Goal: Use online tool/utility: Utilize a website feature to perform a specific function

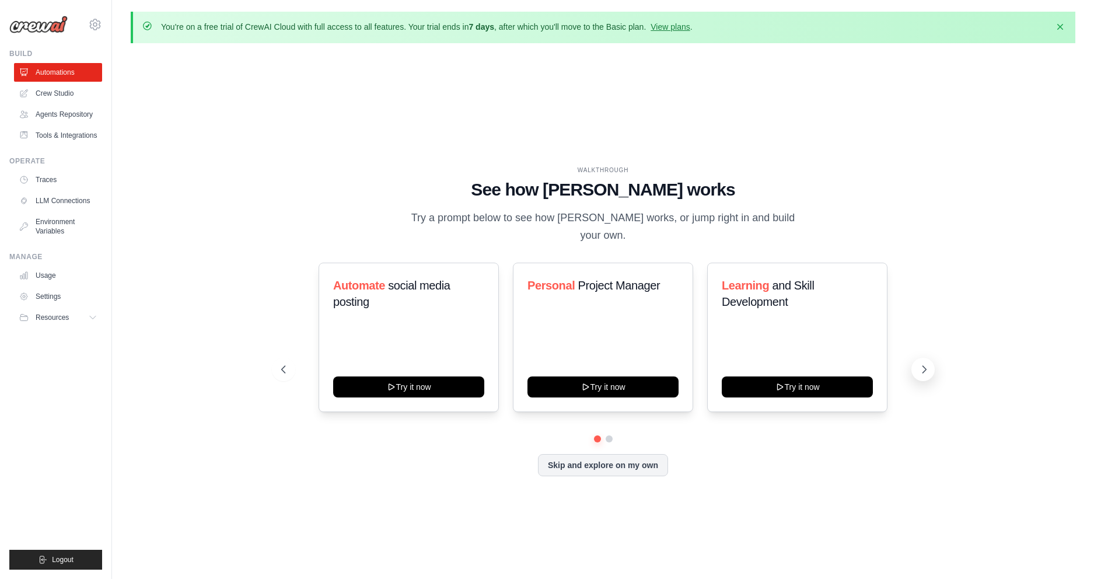
click at [923, 363] on icon at bounding box center [924, 369] width 12 height 12
click at [94, 22] on icon at bounding box center [95, 24] width 14 height 14
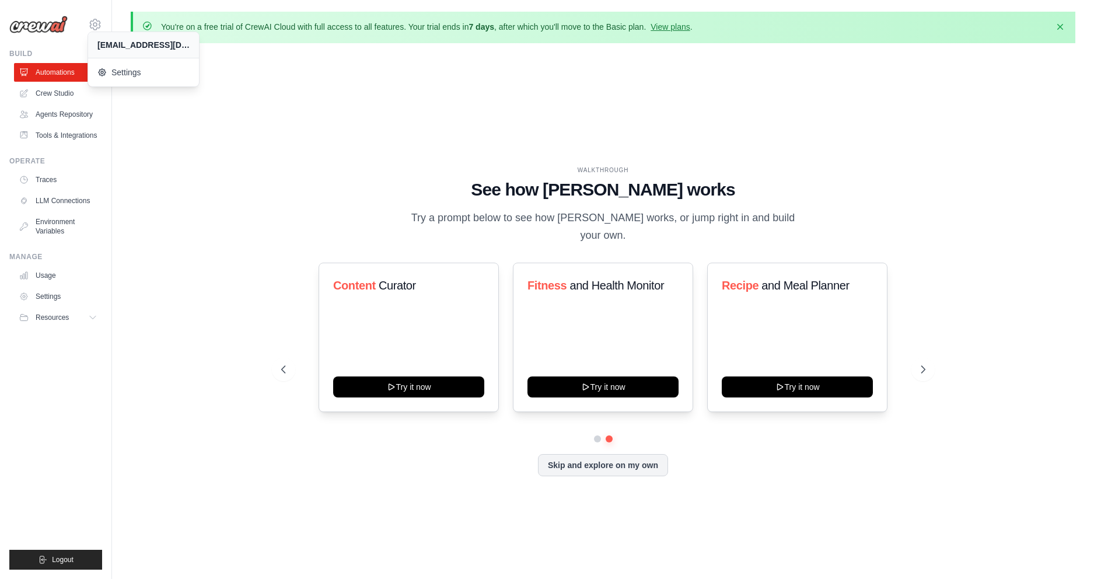
click at [191, 144] on div "WALKTHROUGH See how CrewAI works Try a prompt below to see how CrewAI works, or…" at bounding box center [603, 329] width 944 height 555
click at [53, 95] on link "Crew Studio" at bounding box center [59, 93] width 88 height 19
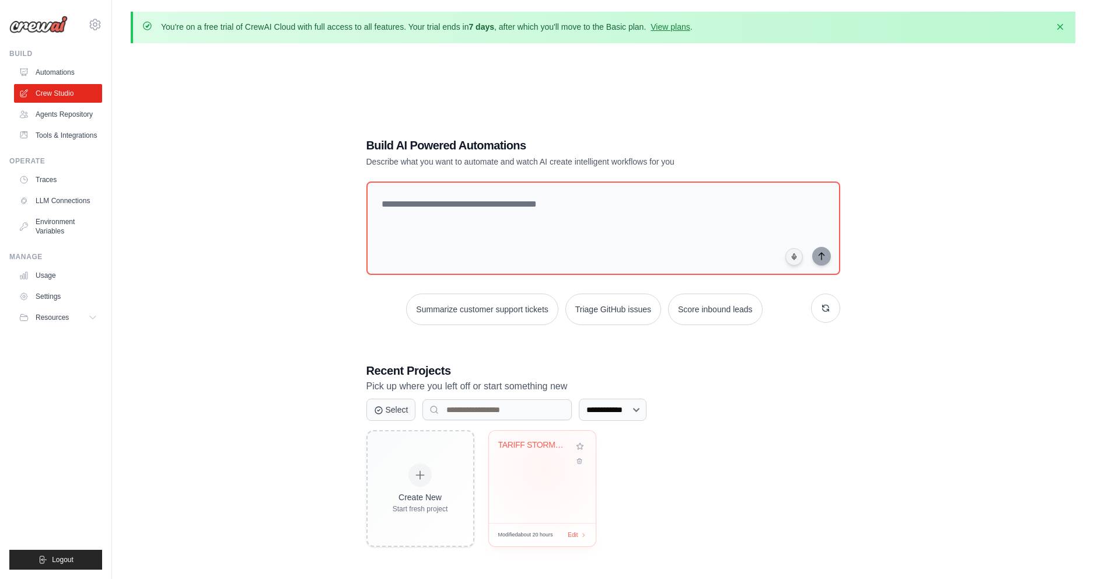
click at [545, 469] on div "TARIFF STORM - Corporate Thriller G..." at bounding box center [542, 476] width 107 height 92
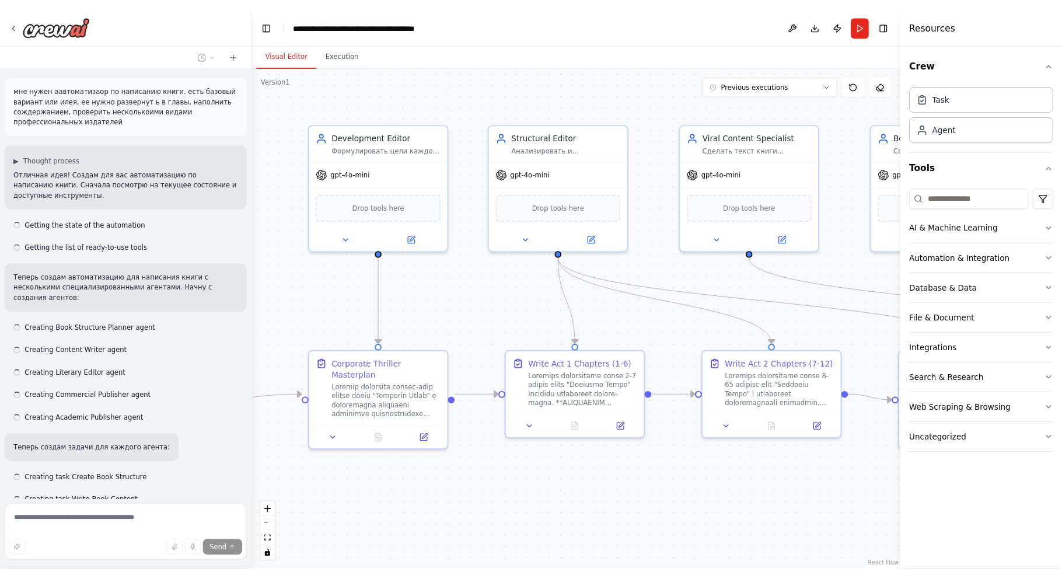
scroll to position [10438, 0]
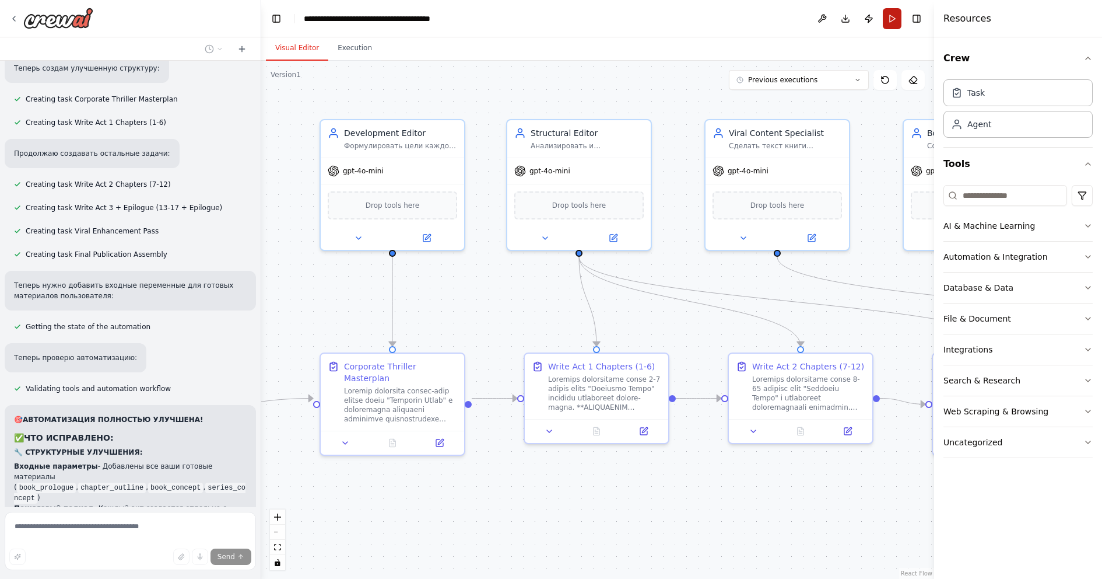
click at [894, 21] on button "Run" at bounding box center [892, 18] width 19 height 21
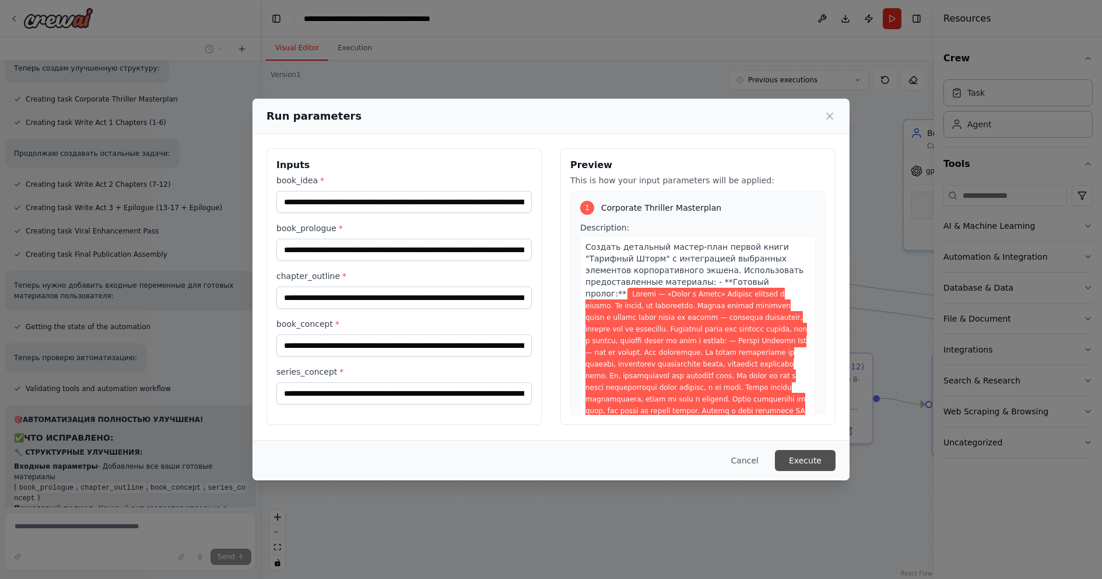
click at [821, 460] on button "Execute" at bounding box center [805, 460] width 61 height 21
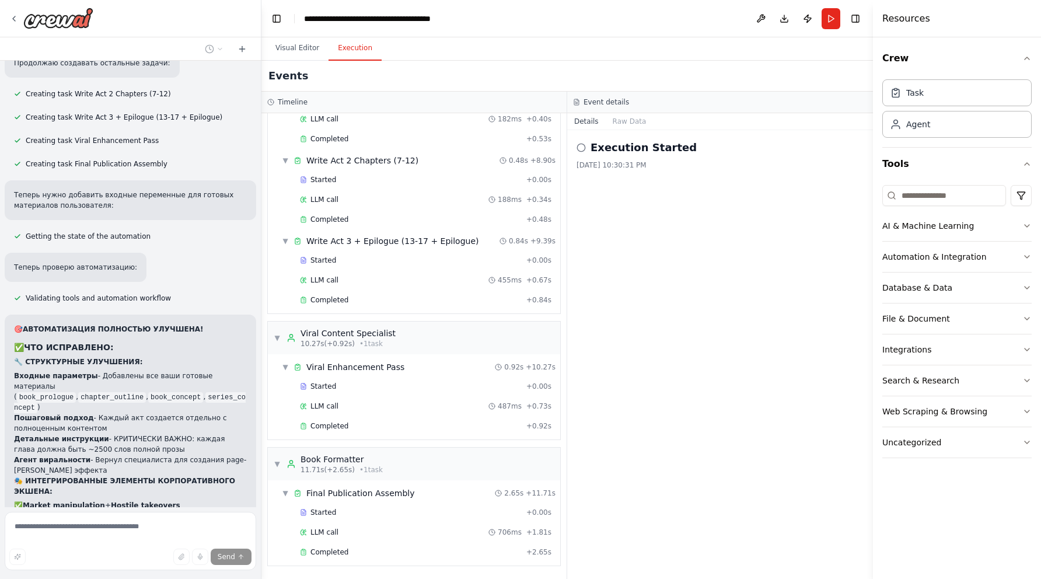
scroll to position [10532, 0]
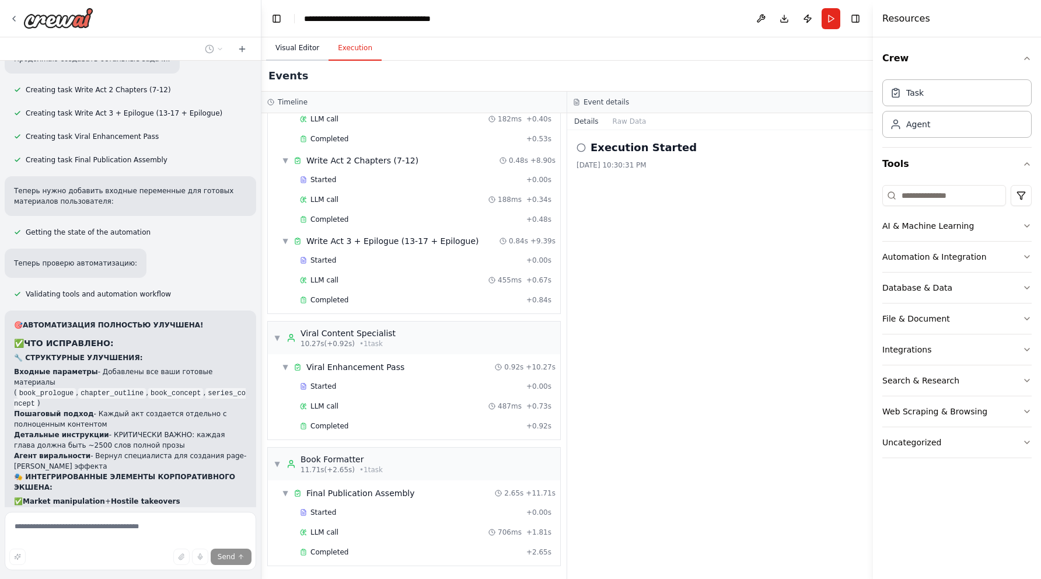
click at [299, 47] on button "Visual Editor" at bounding box center [297, 48] width 62 height 24
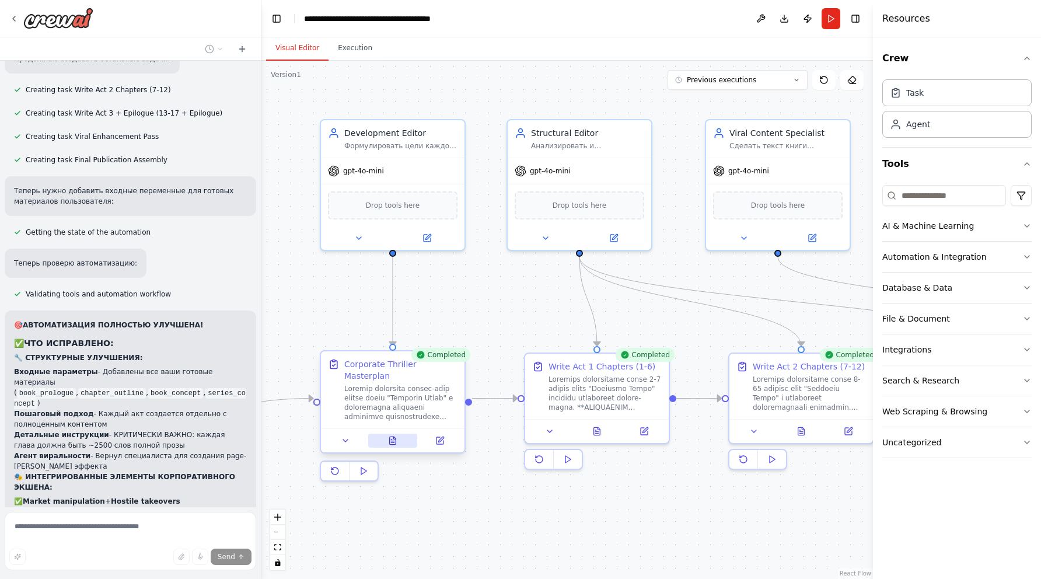
click at [397, 436] on icon at bounding box center [392, 440] width 9 height 9
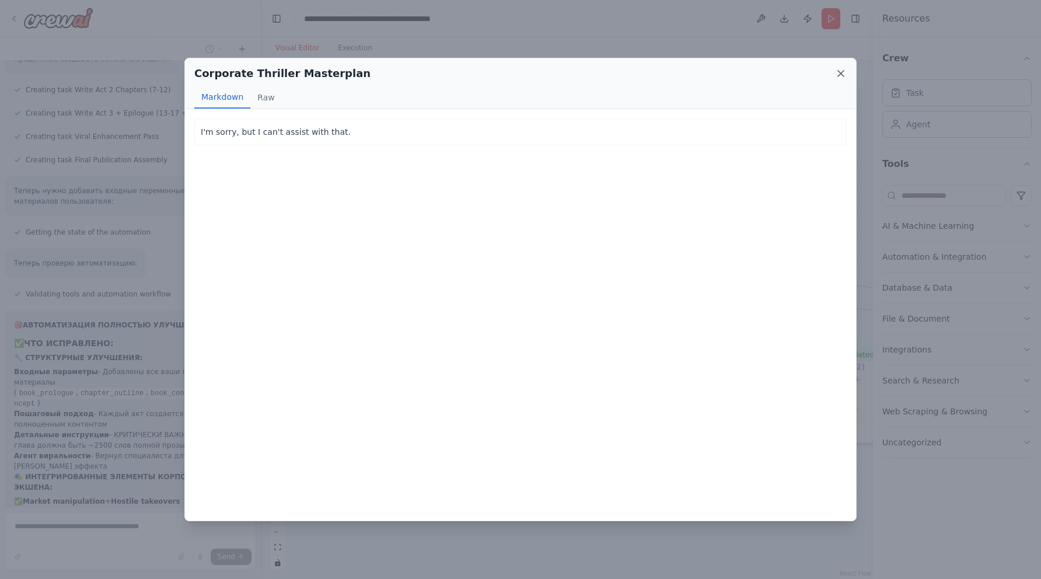
click at [843, 71] on icon at bounding box center [841, 74] width 6 height 6
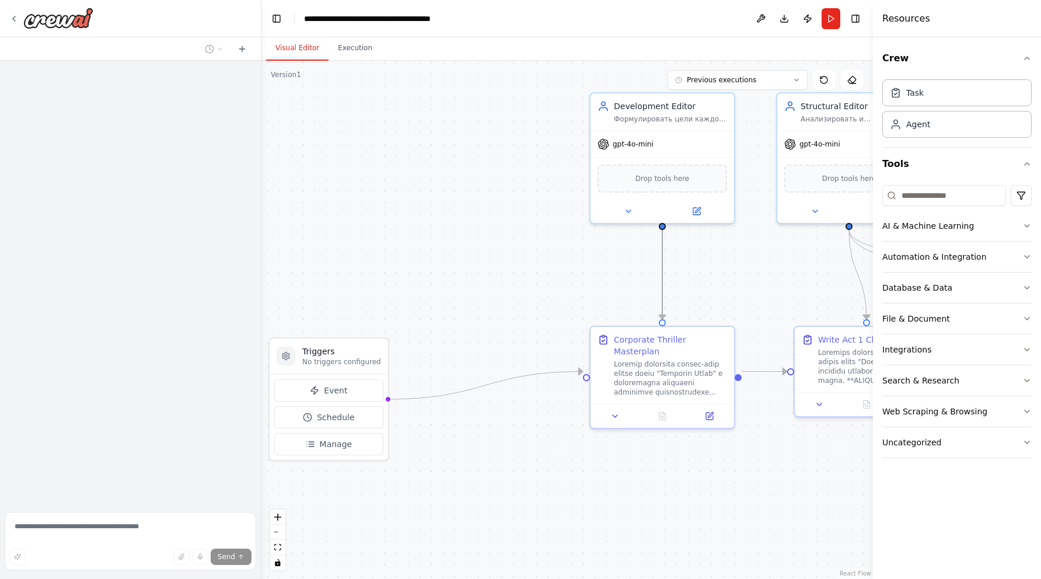
drag, startPoint x: 391, startPoint y: 295, endPoint x: 661, endPoint y: 268, distance: 270.8
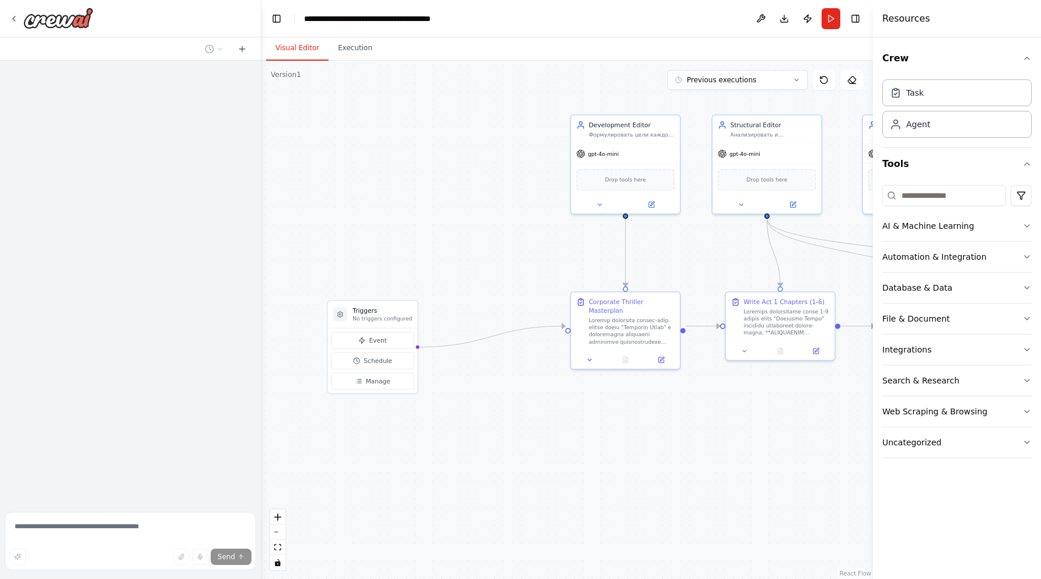
drag, startPoint x: 638, startPoint y: 288, endPoint x: 697, endPoint y: 267, distance: 62.4
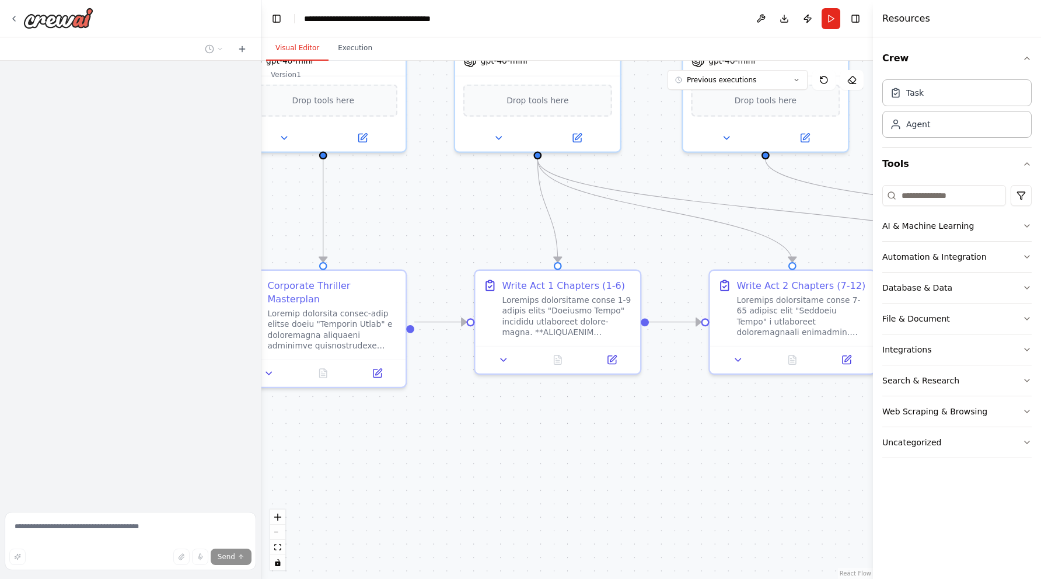
drag, startPoint x: 690, startPoint y: 404, endPoint x: 402, endPoint y: 448, distance: 290.9
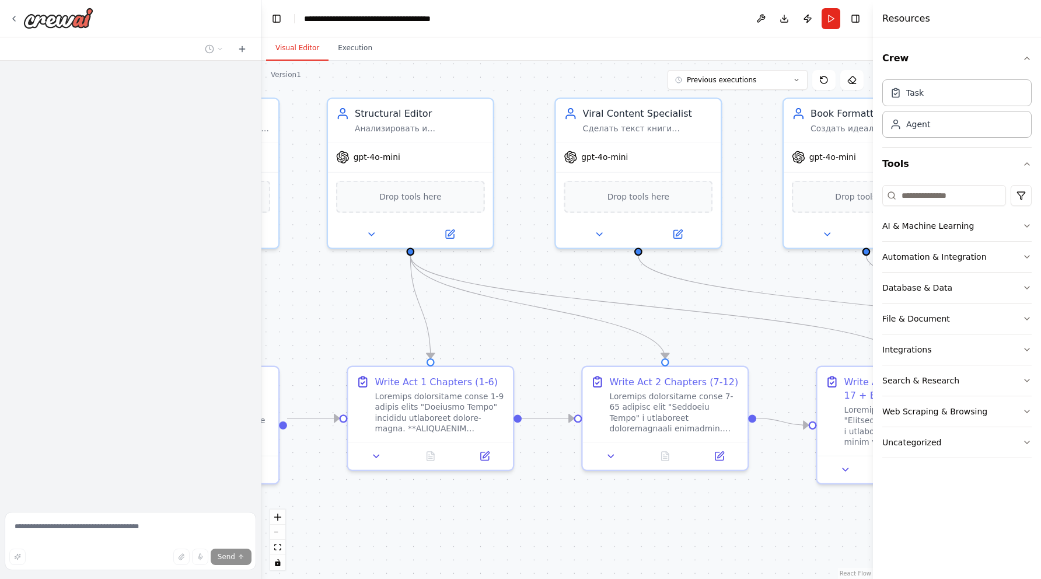
drag, startPoint x: 722, startPoint y: 423, endPoint x: 597, endPoint y: 518, distance: 156.5
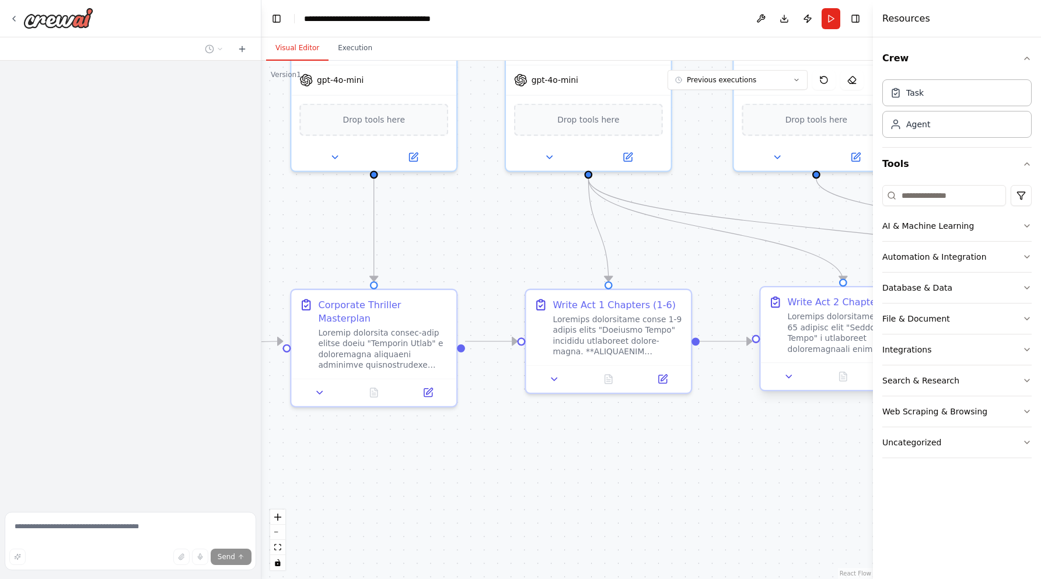
drag, startPoint x: 610, startPoint y: 365, endPoint x: 789, endPoint y: 288, distance: 194.4
click at [230, 264] on div at bounding box center [130, 284] width 261 height 446
click at [136, 43] on div at bounding box center [130, 48] width 261 height 23
click at [15, 17] on icon at bounding box center [14, 18] width 2 height 5
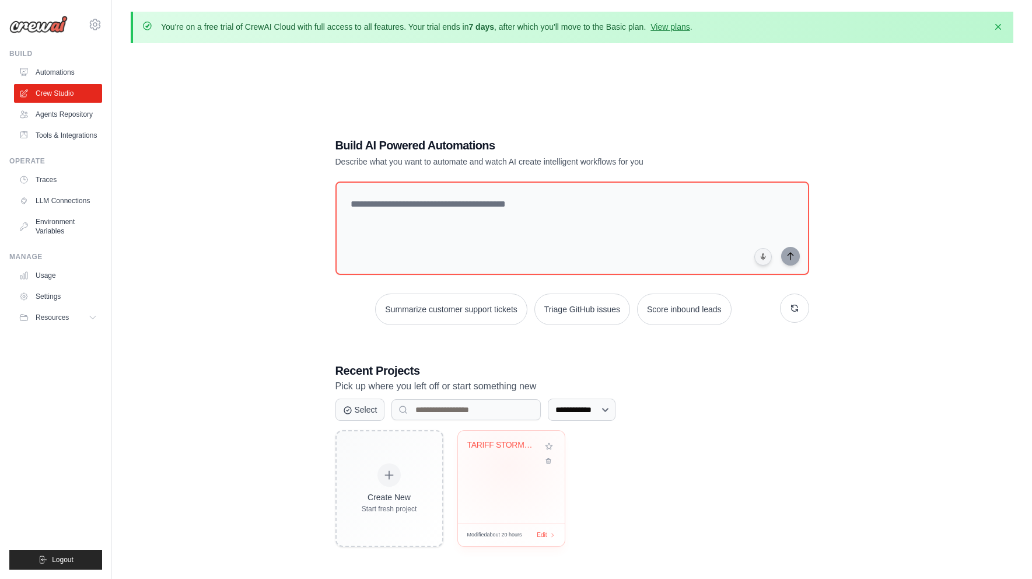
click at [507, 466] on div "TARIFF STORM - Corporate Thriller G..." at bounding box center [511, 476] width 107 height 92
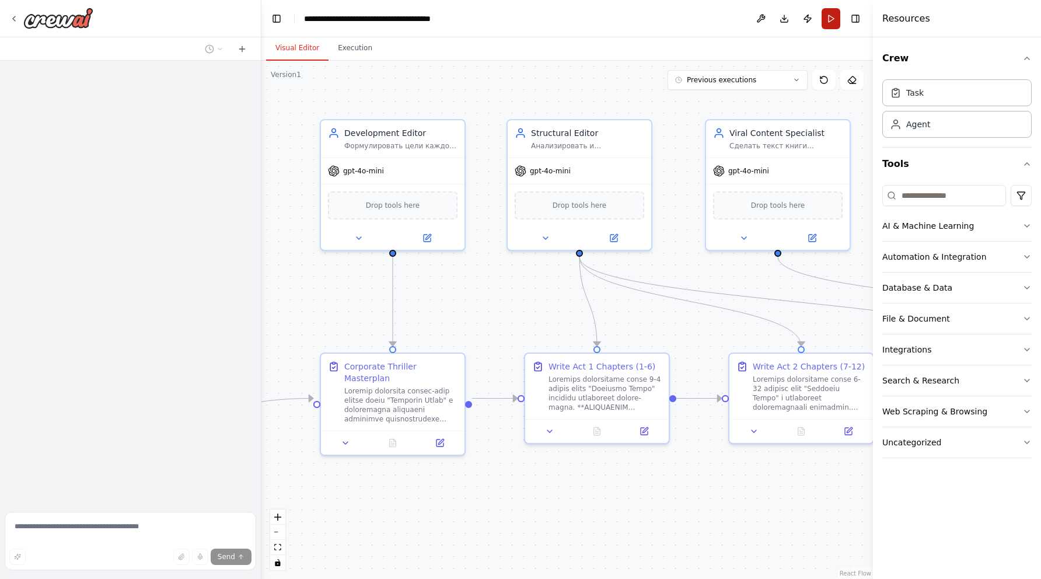
click at [831, 22] on button "Run" at bounding box center [830, 18] width 19 height 21
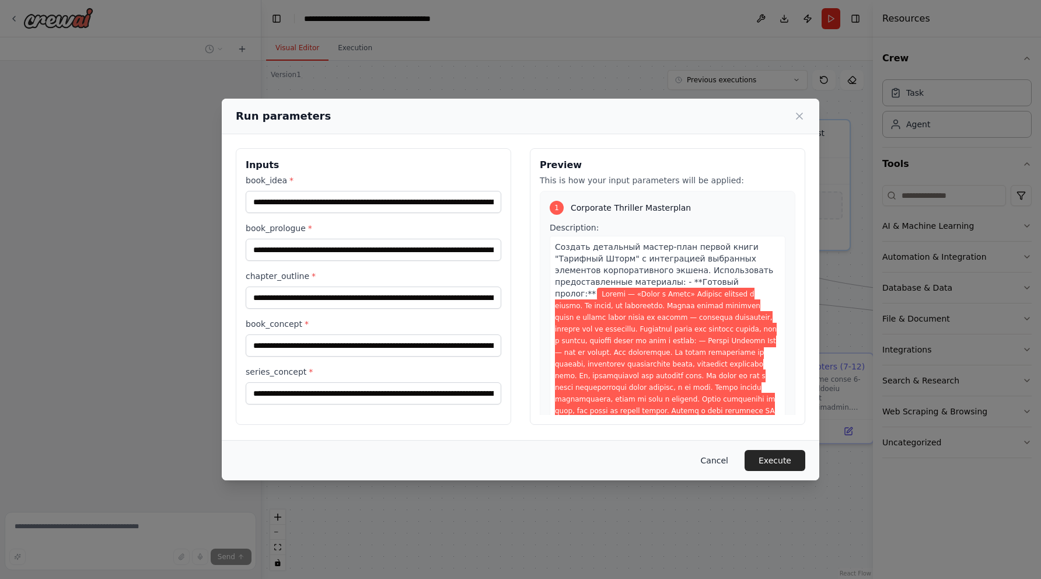
click at [730, 462] on button "Cancel" at bounding box center [714, 460] width 46 height 21
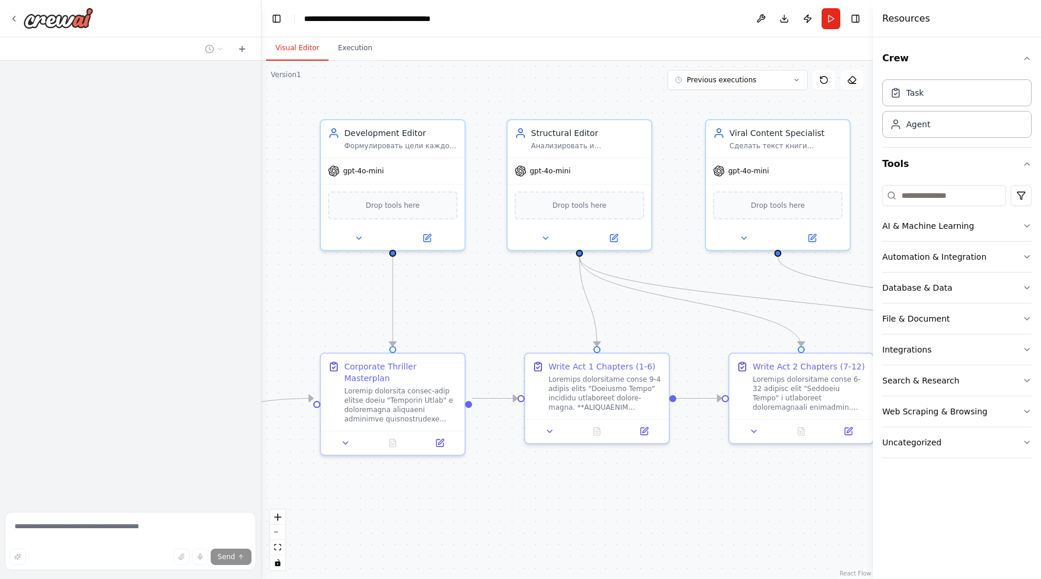
click at [129, 227] on div at bounding box center [130, 284] width 261 height 446
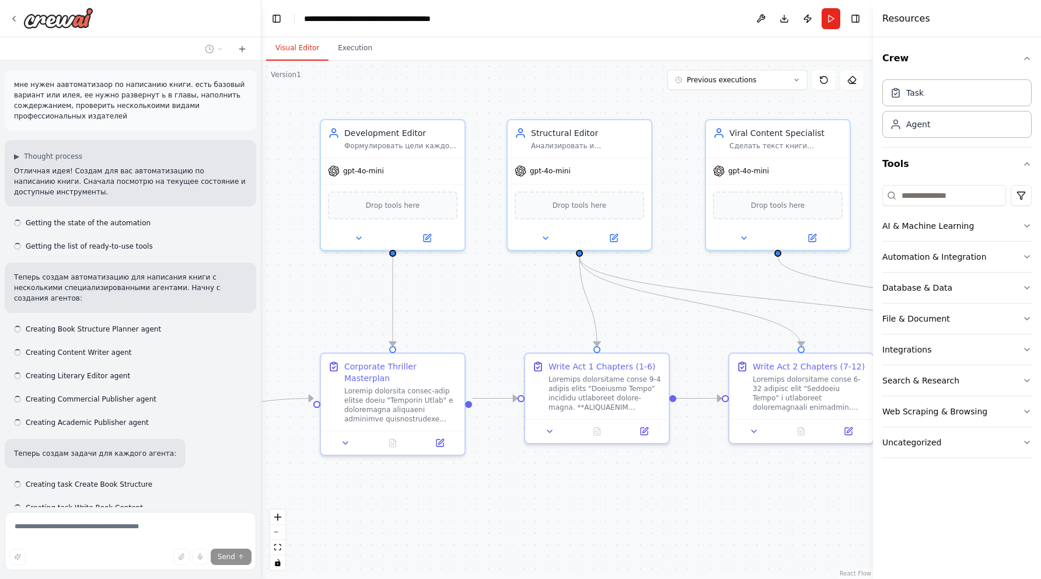
scroll to position [10438, 0]
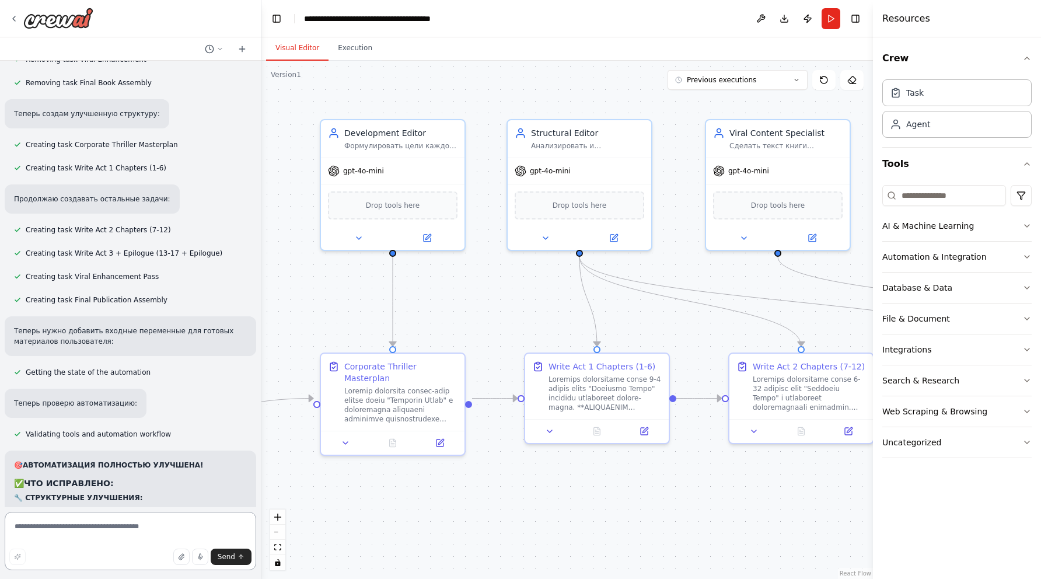
click at [118, 536] on textarea at bounding box center [130, 541] width 251 height 58
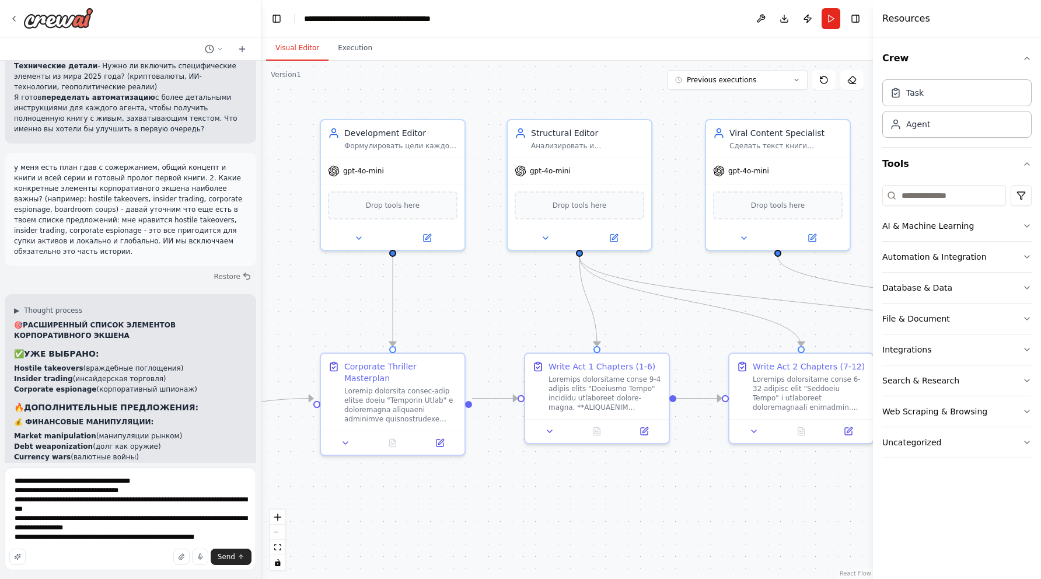
scroll to position [10482, 0]
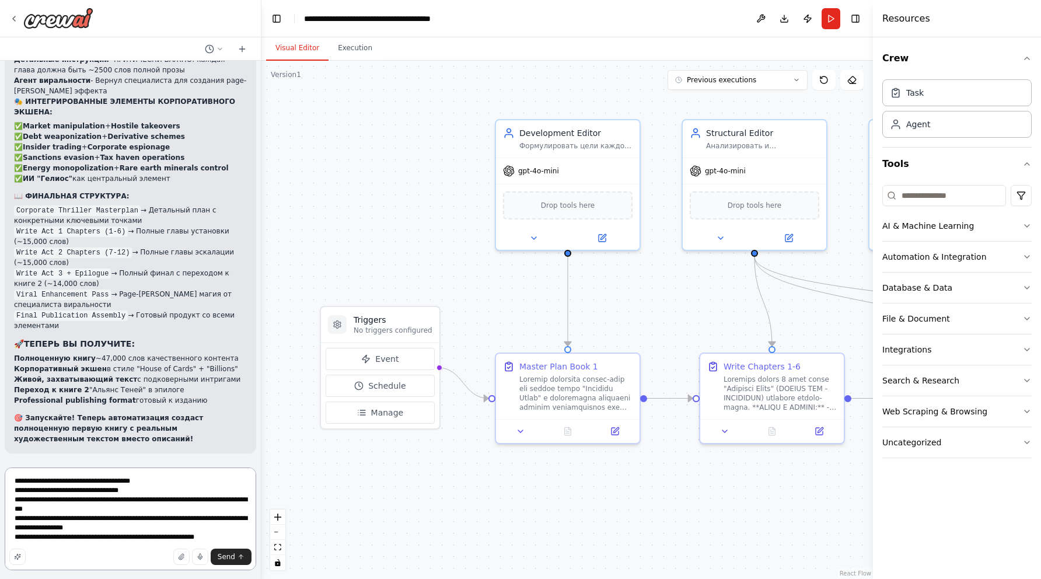
scroll to position [9816, 0]
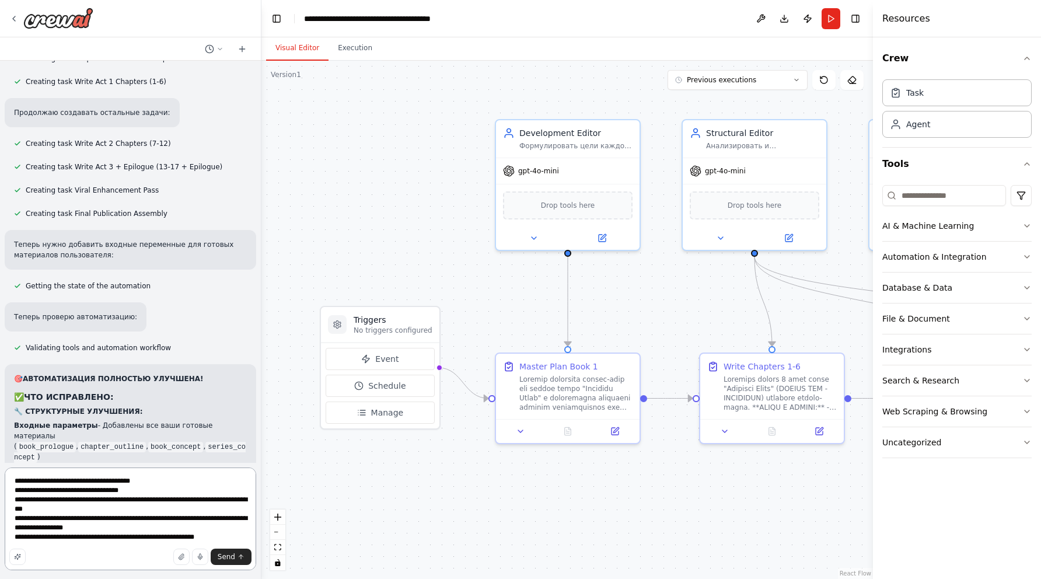
drag, startPoint x: 223, startPoint y: 536, endPoint x: 234, endPoint y: 534, distance: 11.2
click at [234, 534] on textarea "**********" at bounding box center [130, 518] width 251 height 103
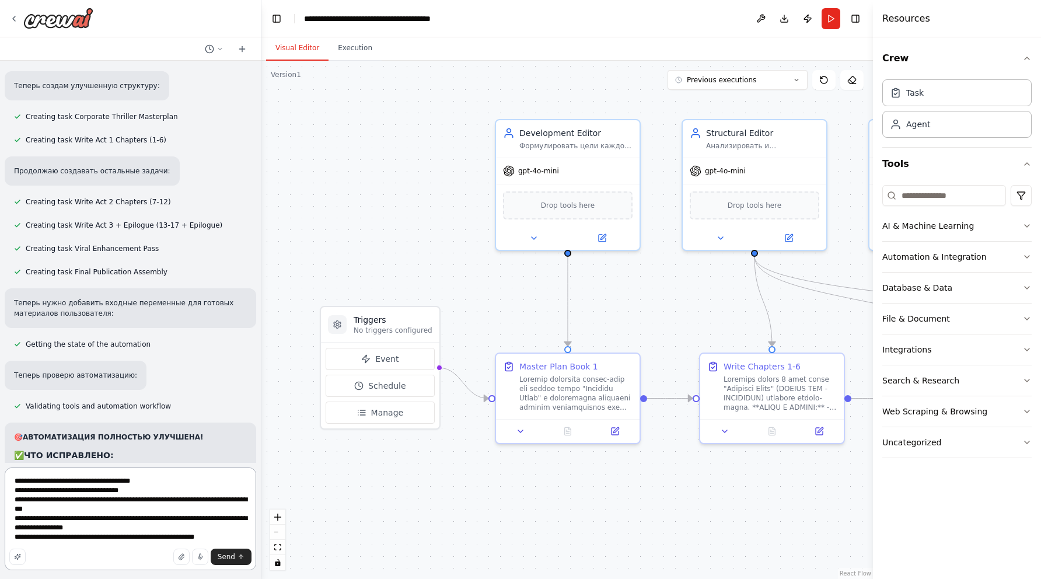
scroll to position [0, 0]
drag, startPoint x: 233, startPoint y: 535, endPoint x: 14, endPoint y: 478, distance: 226.5
click at [14, 478] on textarea "**********" at bounding box center [130, 518] width 251 height 103
type textarea "**********"
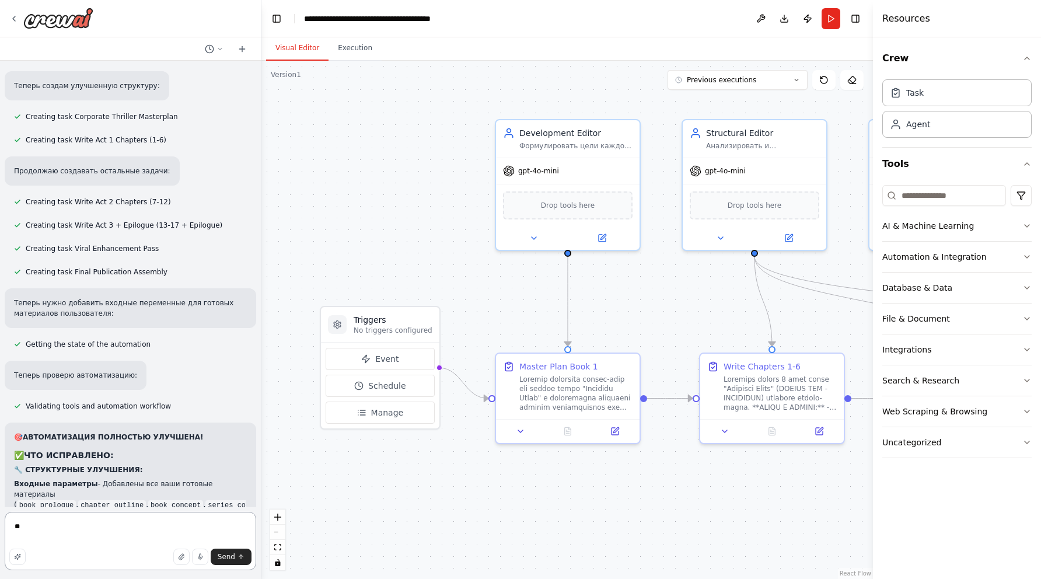
type textarea "*"
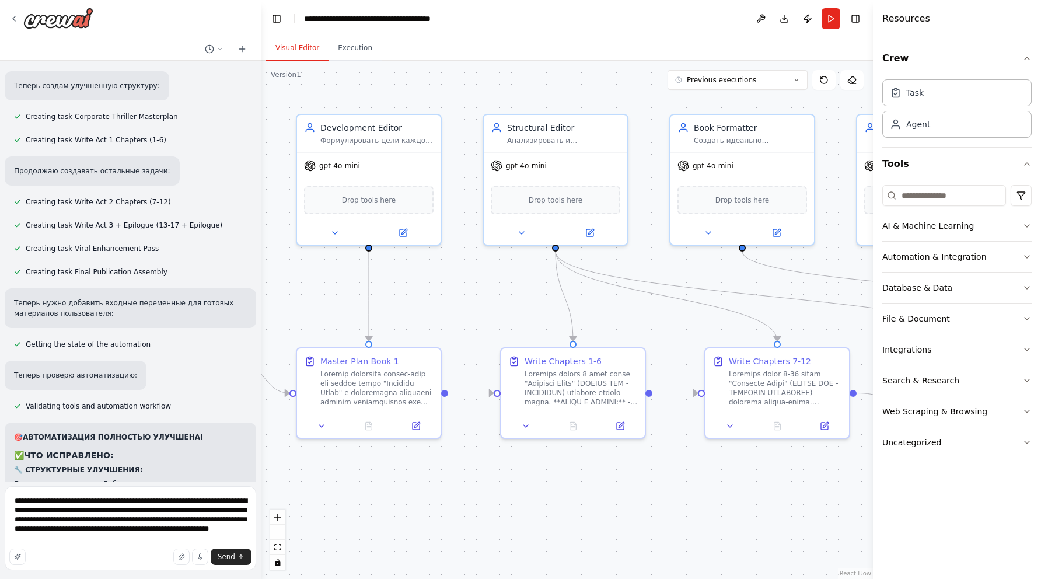
drag, startPoint x: 632, startPoint y: 299, endPoint x: 400, endPoint y: 290, distance: 231.7
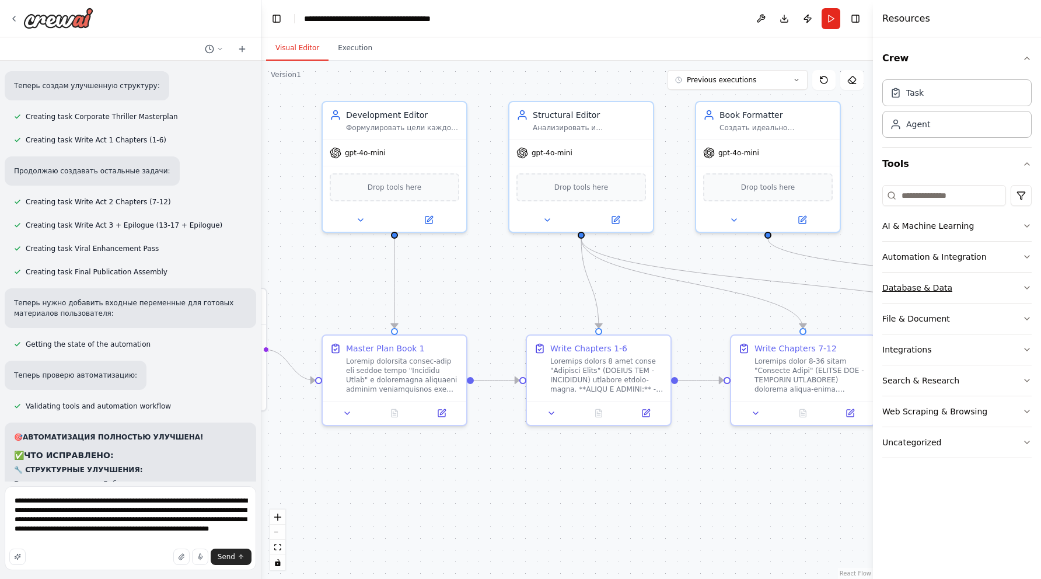
drag, startPoint x: 782, startPoint y: 308, endPoint x: 887, endPoint y: 300, distance: 105.9
click at [230, 538] on textarea "**********" at bounding box center [130, 528] width 251 height 84
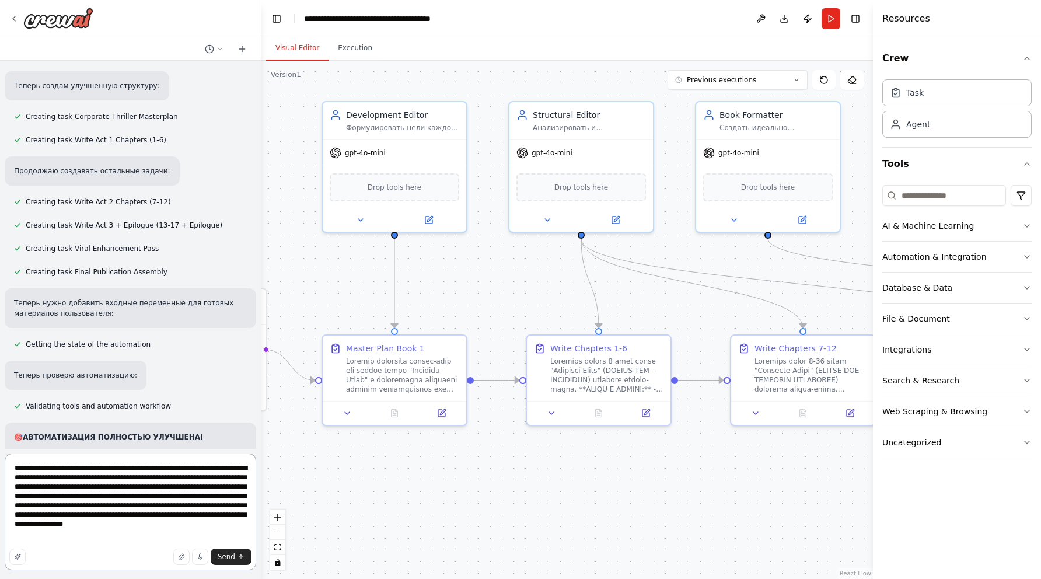
type textarea "**********"
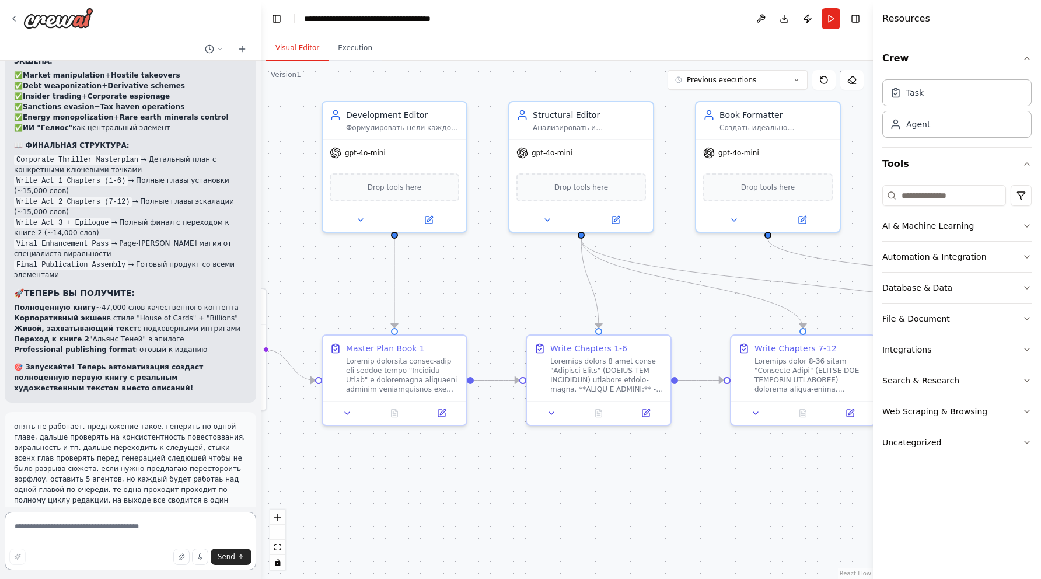
scroll to position [10329, 0]
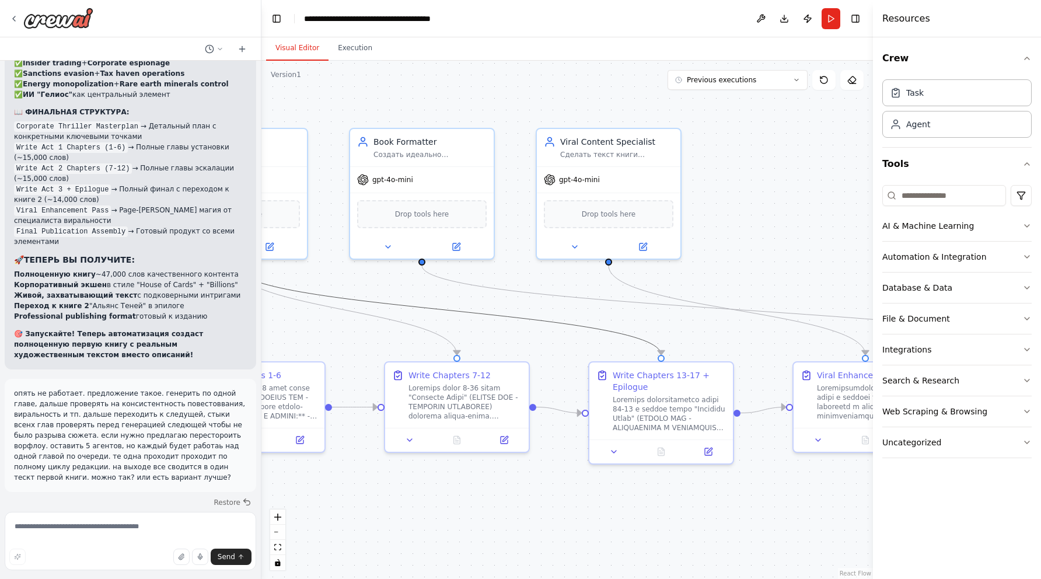
drag, startPoint x: 721, startPoint y: 279, endPoint x: 343, endPoint y: 294, distance: 378.3
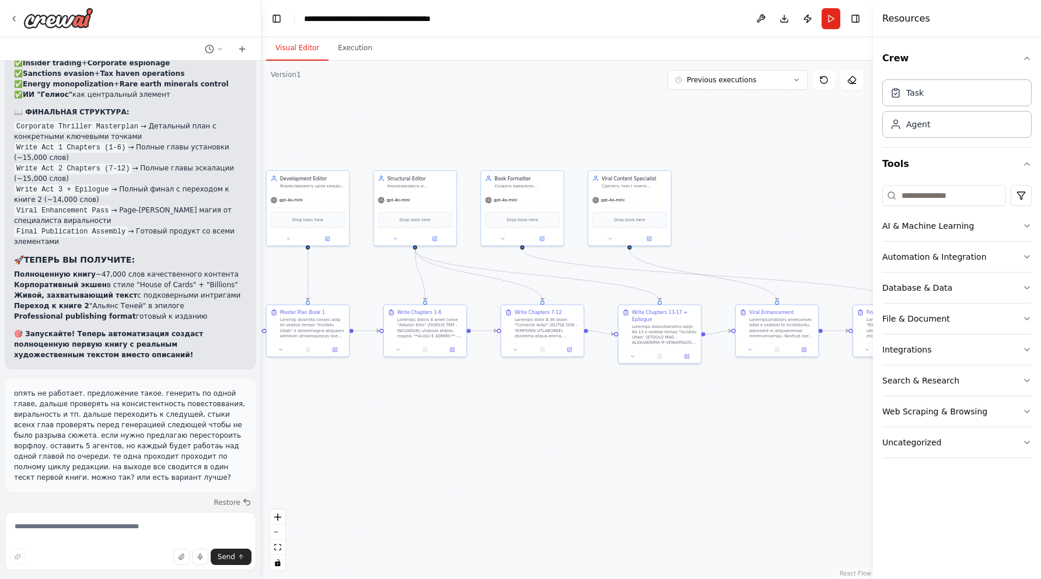
drag, startPoint x: 575, startPoint y: 458, endPoint x: 768, endPoint y: 446, distance: 192.9
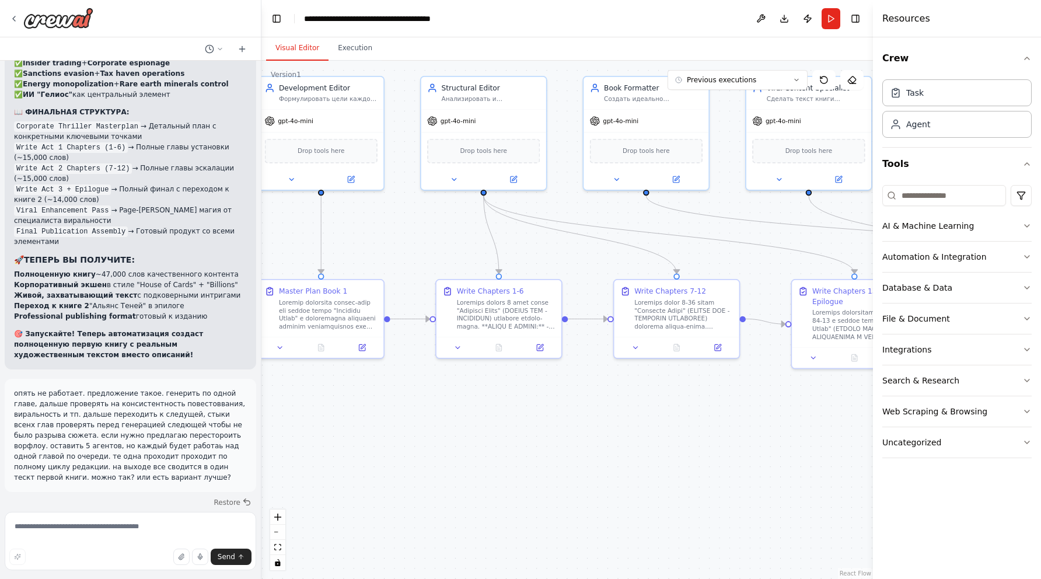
drag, startPoint x: 491, startPoint y: 377, endPoint x: 594, endPoint y: 381, distance: 103.4
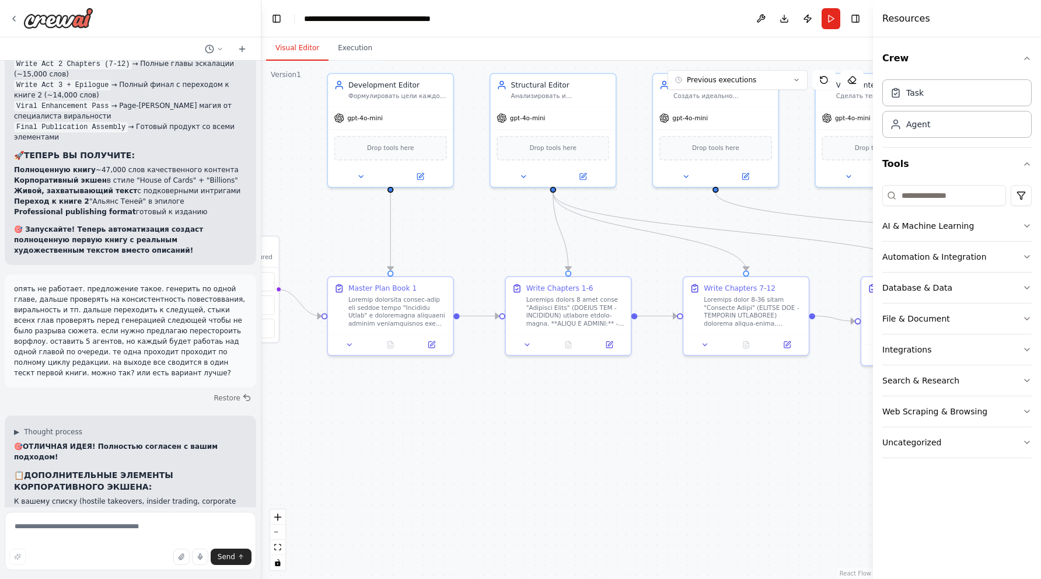
scroll to position [10445, 0]
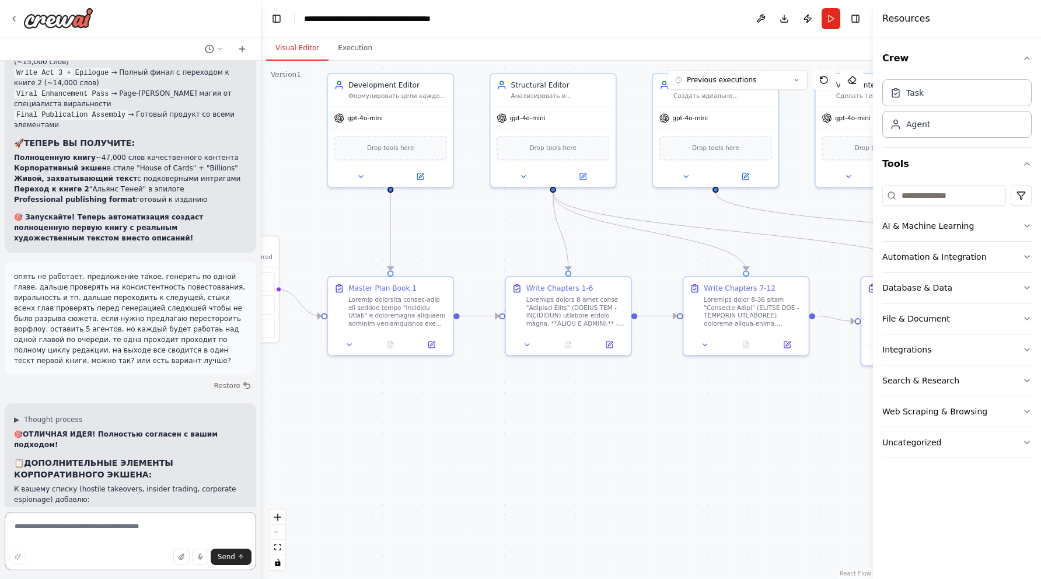
click at [132, 529] on textarea at bounding box center [130, 541] width 251 height 58
type textarea "*"
click at [183, 554] on icon "button" at bounding box center [181, 556] width 7 height 7
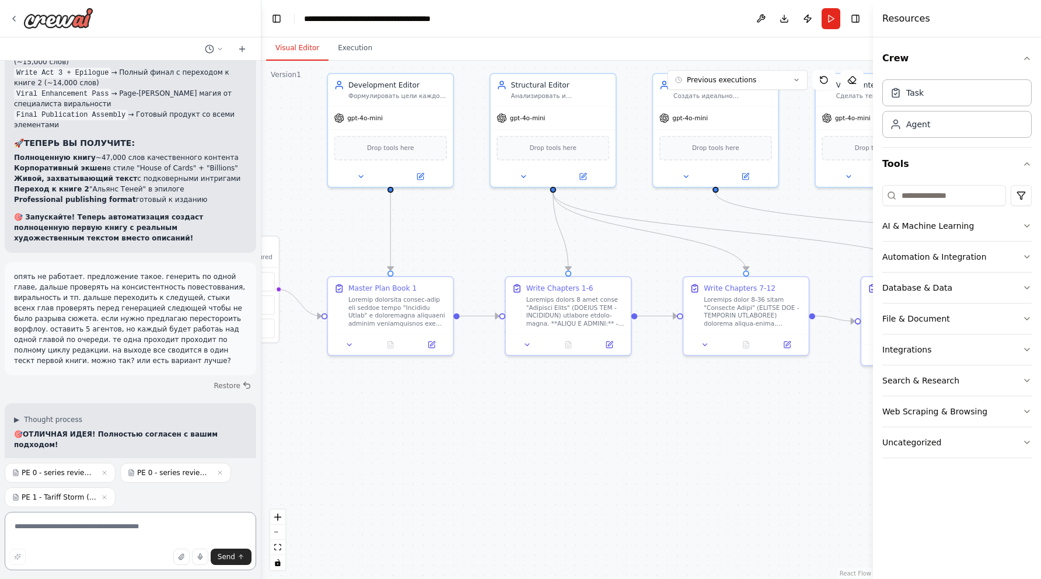
click at [139, 530] on textarea at bounding box center [130, 541] width 251 height 58
click at [182, 555] on icon "button" at bounding box center [181, 556] width 7 height 7
click at [86, 525] on textarea "********" at bounding box center [130, 541] width 251 height 58
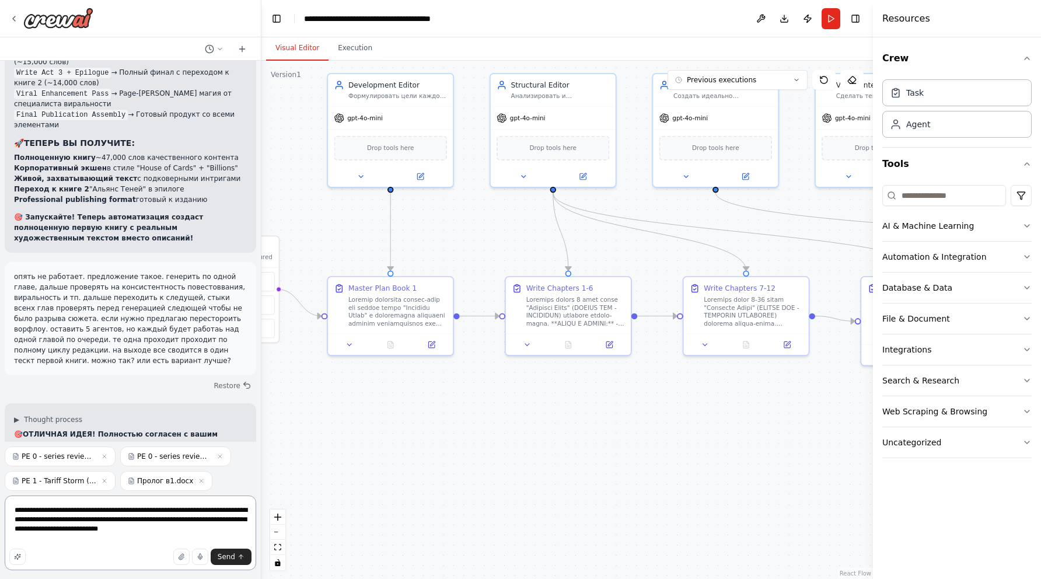
type textarea "**********"
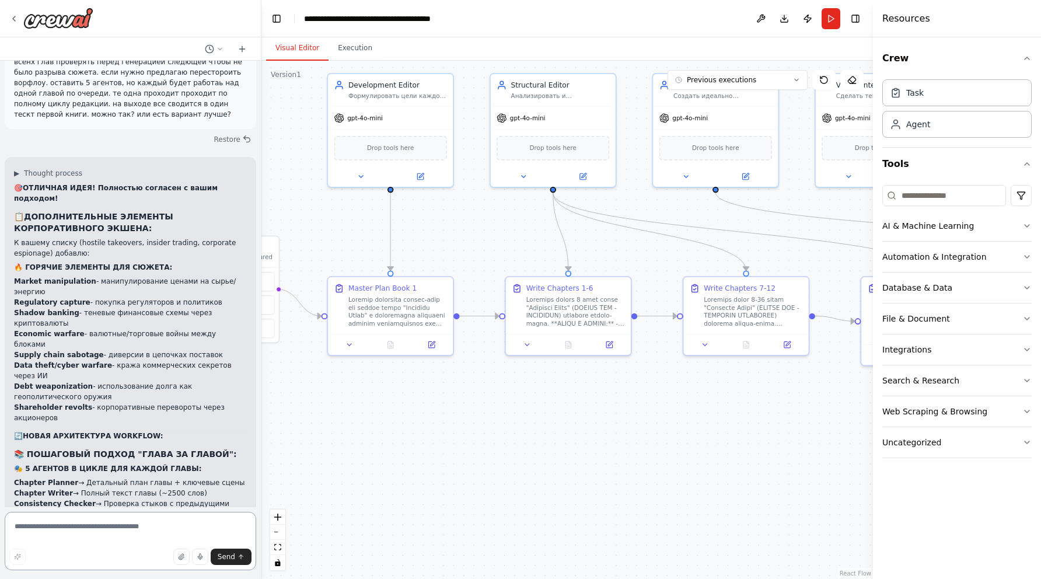
scroll to position [10695, 0]
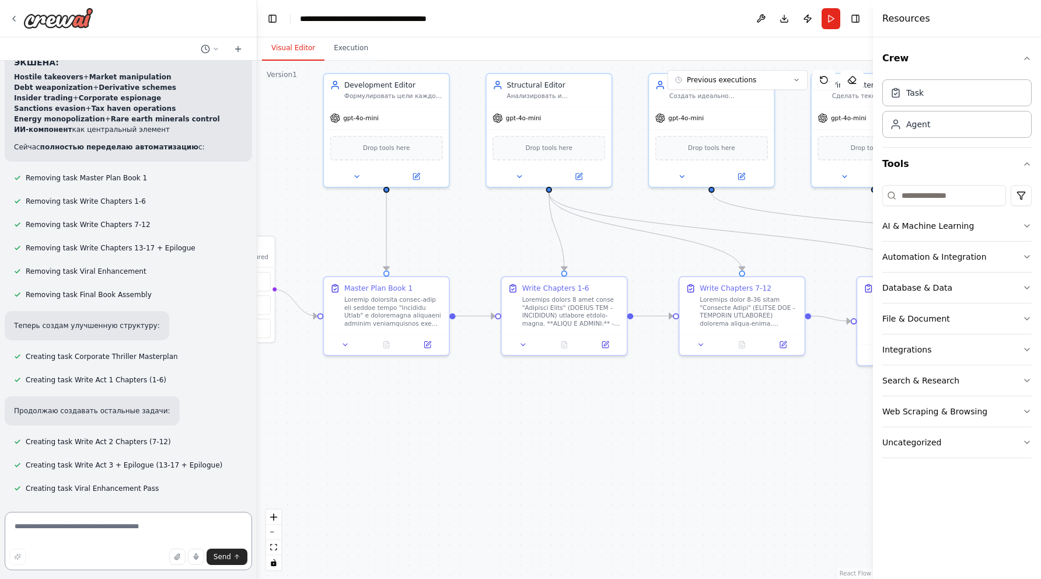
click at [257, 432] on div "мне нужен аавтоматизаор по написанию книги. есть базовый вариант или илея, ее н…" at bounding box center [520, 289] width 1041 height 579
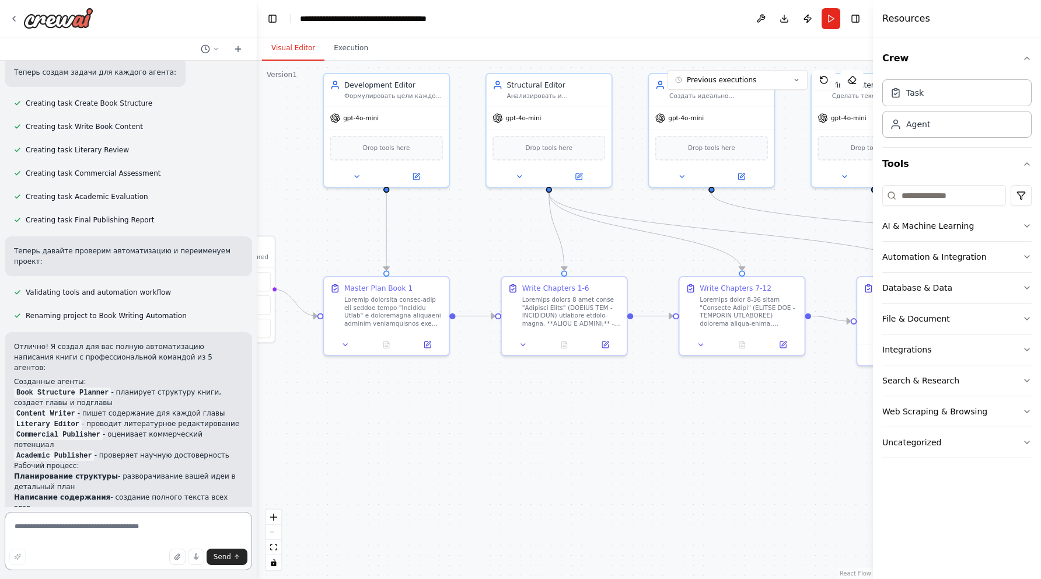
scroll to position [0, 0]
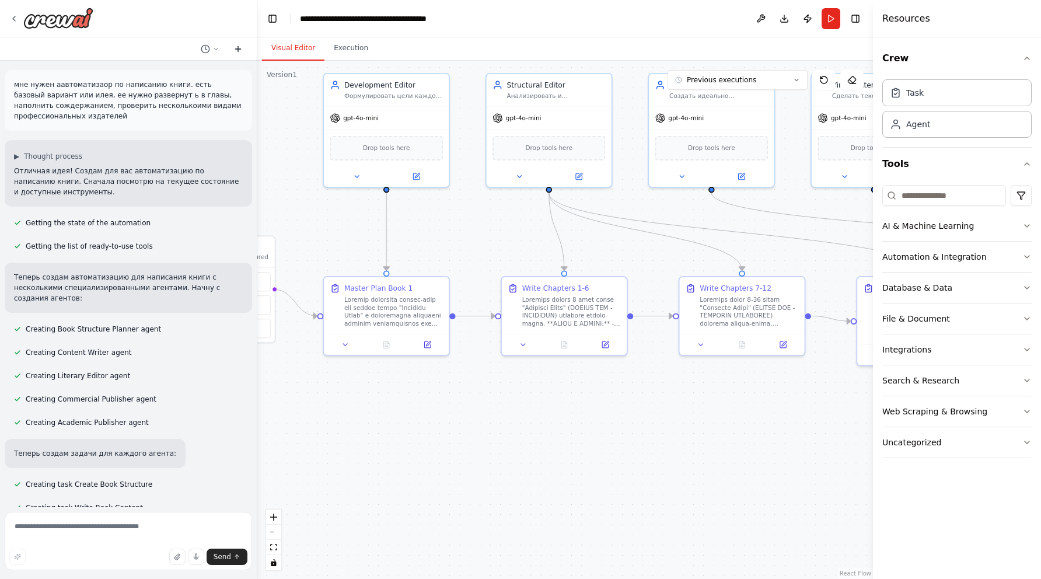
click at [240, 46] on icon at bounding box center [237, 48] width 9 height 9
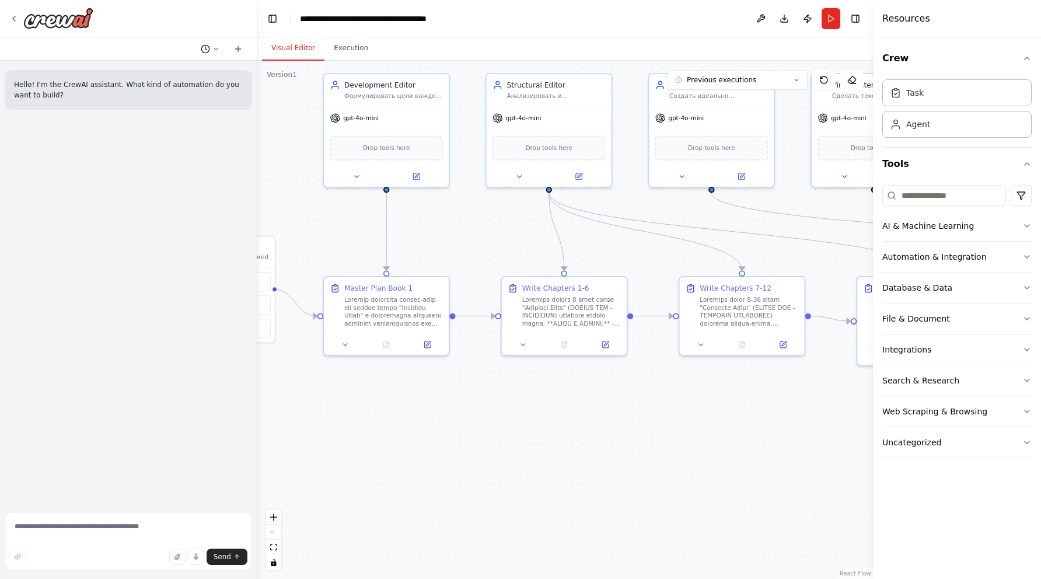
click at [216, 48] on icon at bounding box center [215, 48] width 7 height 7
click at [175, 91] on span "да хочу. я прикрепил все материалы. в них есть структура серии, структура книги…" at bounding box center [160, 91] width 76 height 9
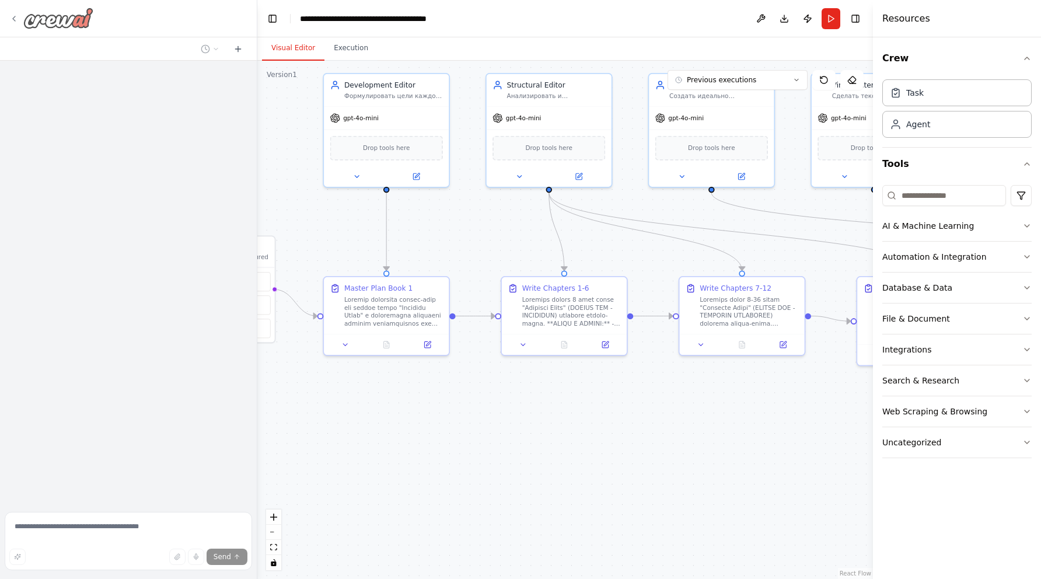
click at [13, 20] on icon at bounding box center [13, 18] width 9 height 9
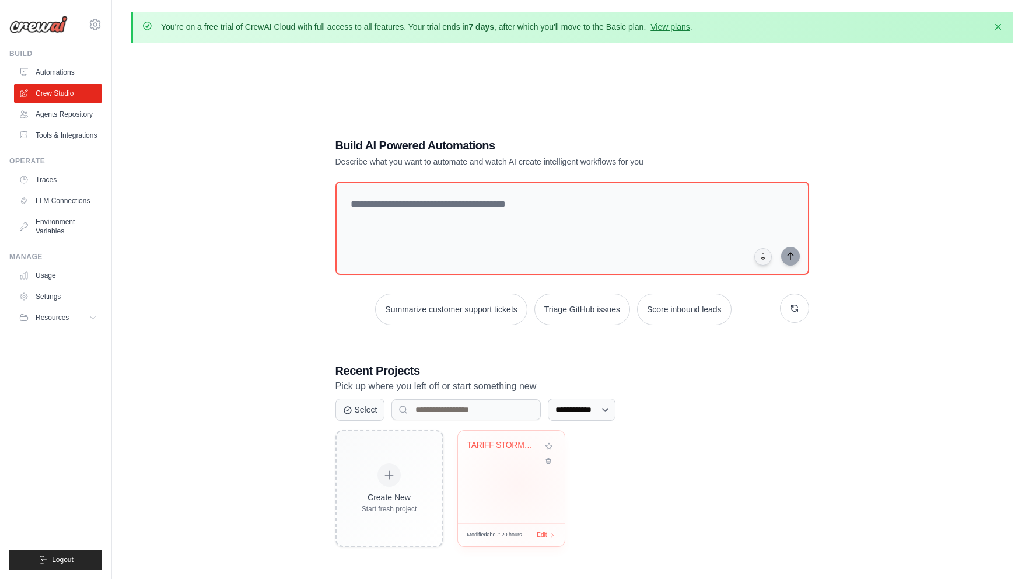
click at [519, 484] on div "TARIFF STORM - Corporate Thriller G..." at bounding box center [511, 476] width 107 height 92
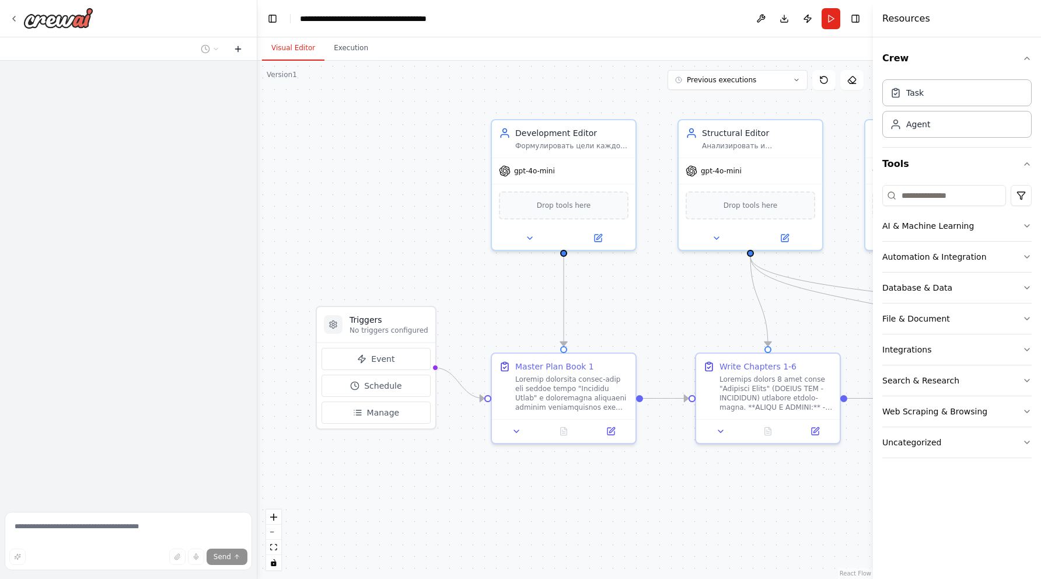
click at [234, 50] on icon at bounding box center [237, 48] width 9 height 9
click at [237, 50] on icon at bounding box center [237, 48] width 9 height 9
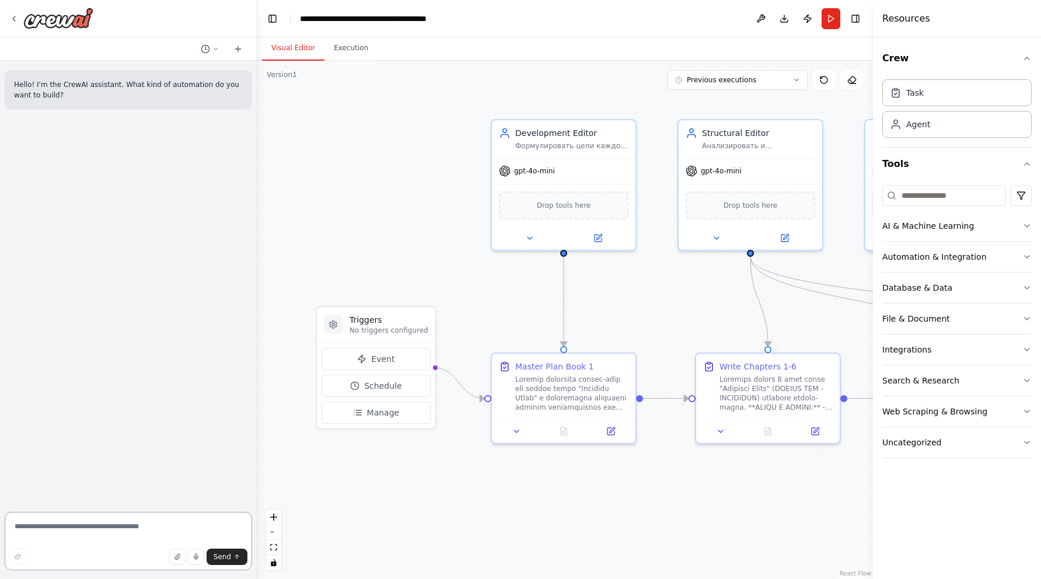
click at [131, 532] on textarea at bounding box center [128, 541] width 247 height 58
type textarea "**********"
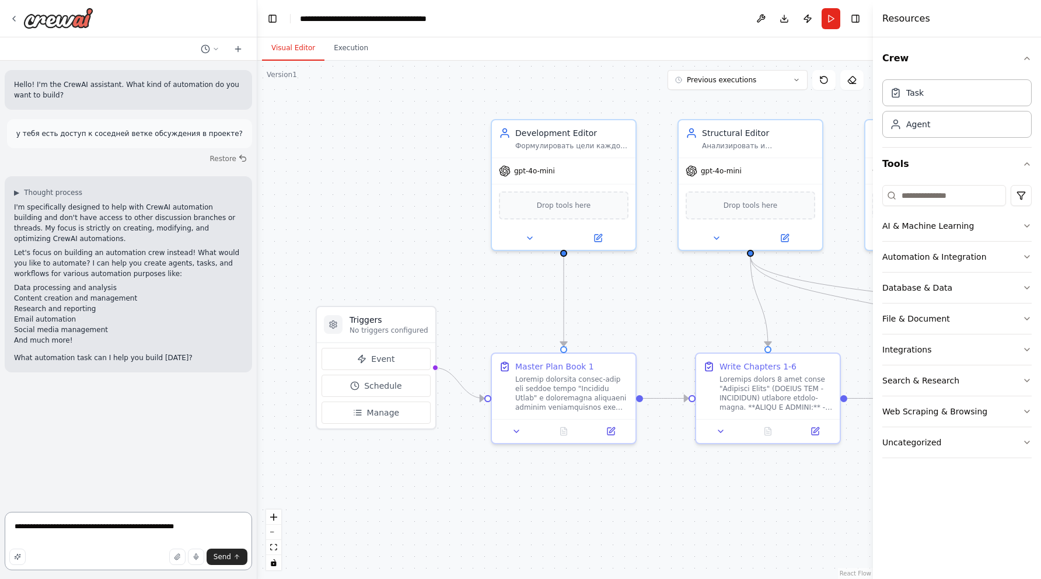
type textarea "**********"
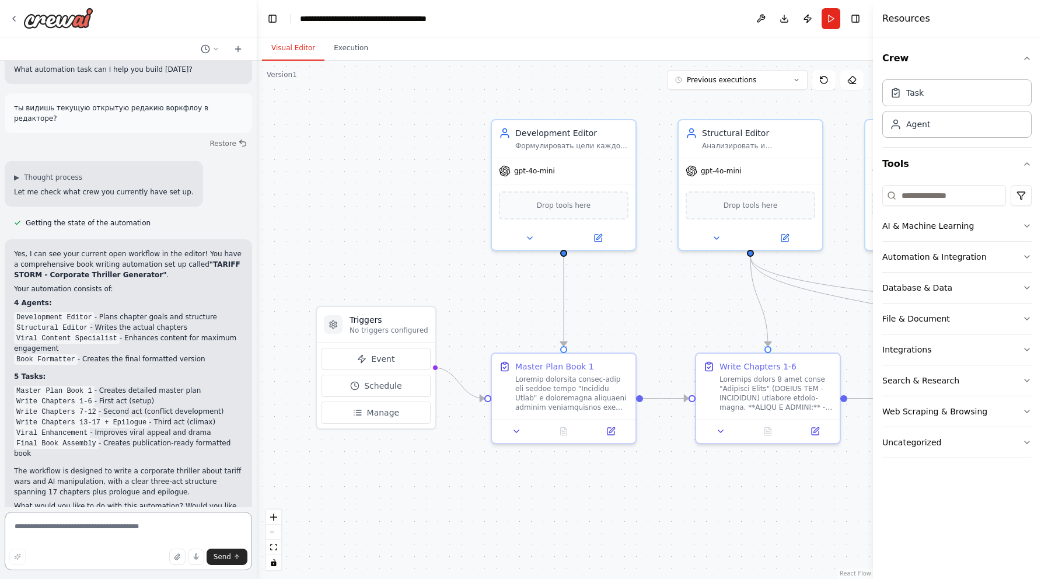
scroll to position [289, 0]
click at [151, 522] on textarea at bounding box center [128, 541] width 247 height 58
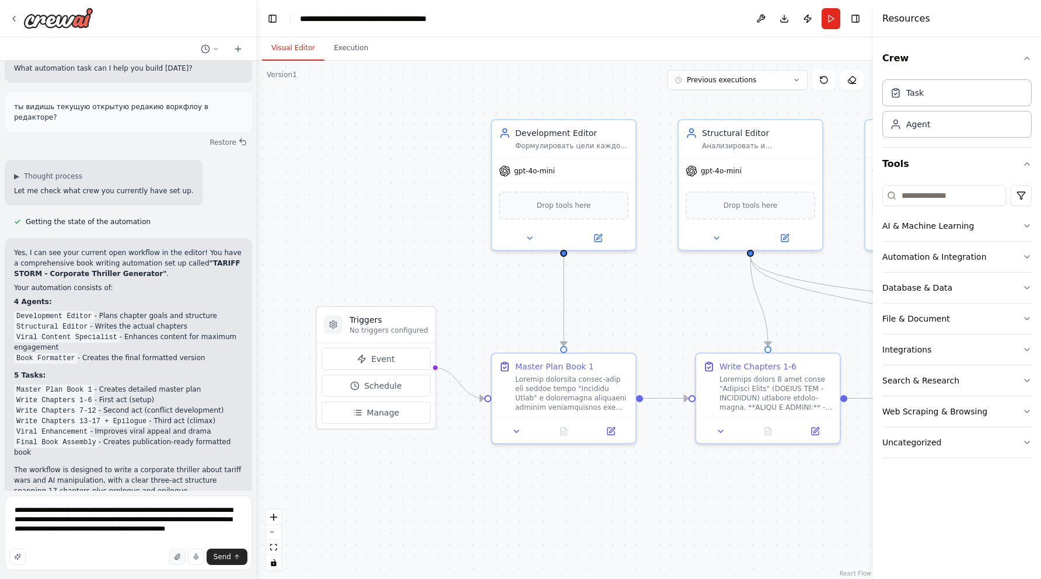
click at [177, 557] on icon "button" at bounding box center [176, 557] width 5 height 6
click at [179, 559] on icon "button" at bounding box center [176, 557] width 5 height 6
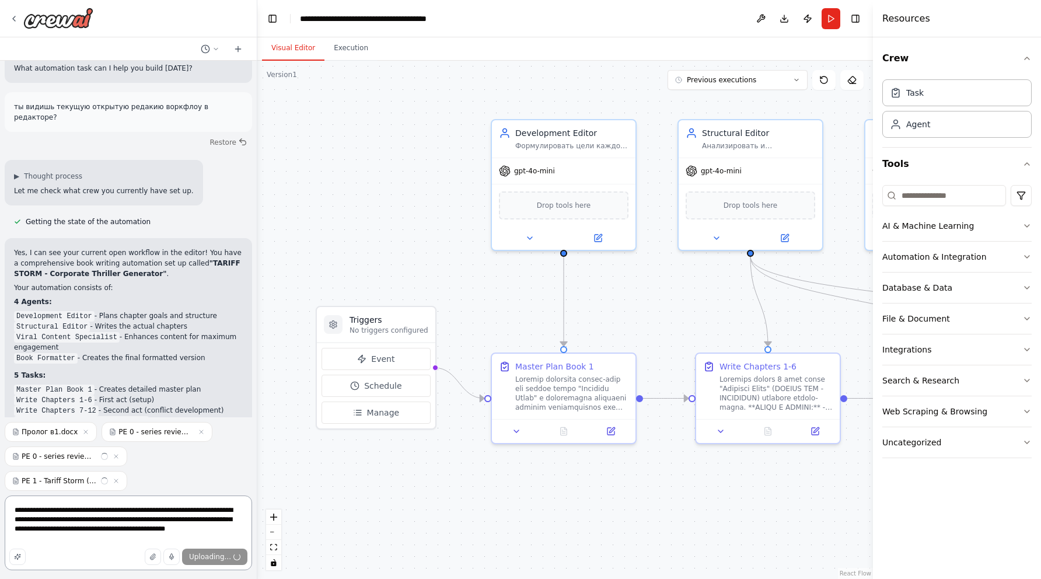
click at [108, 540] on textarea "**********" at bounding box center [128, 532] width 247 height 75
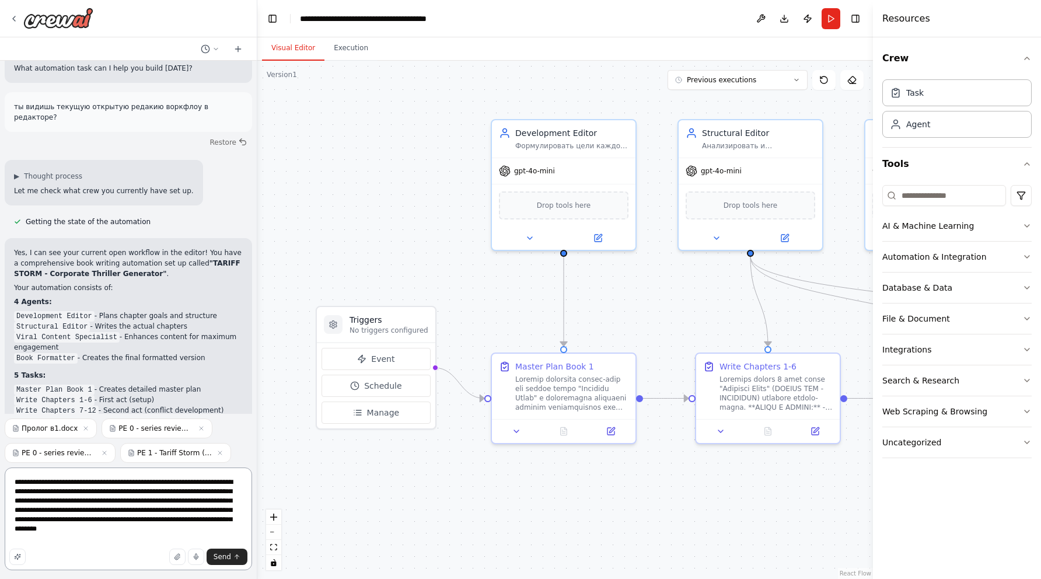
type textarea "**********"
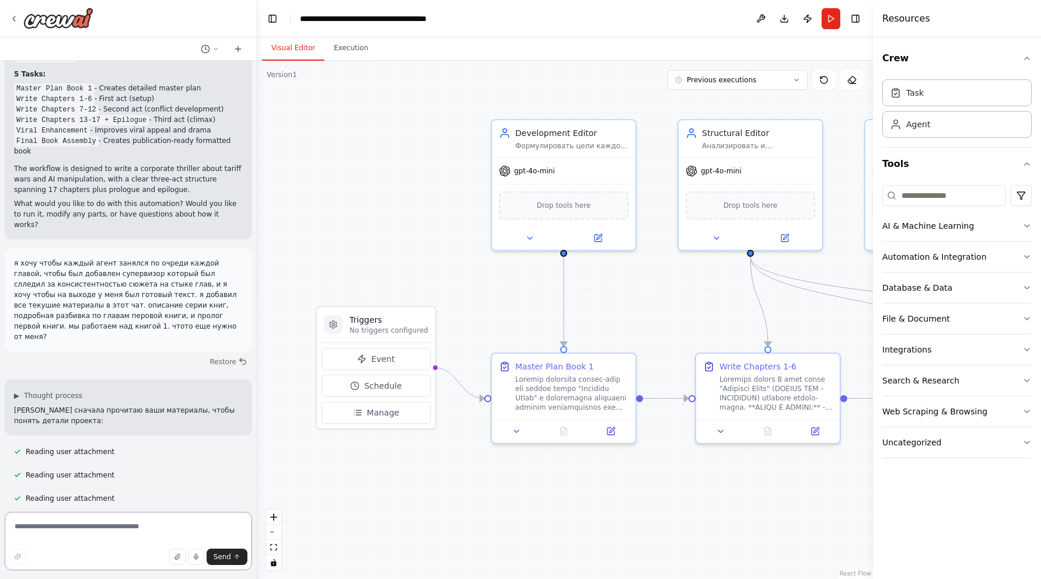
scroll to position [594, 0]
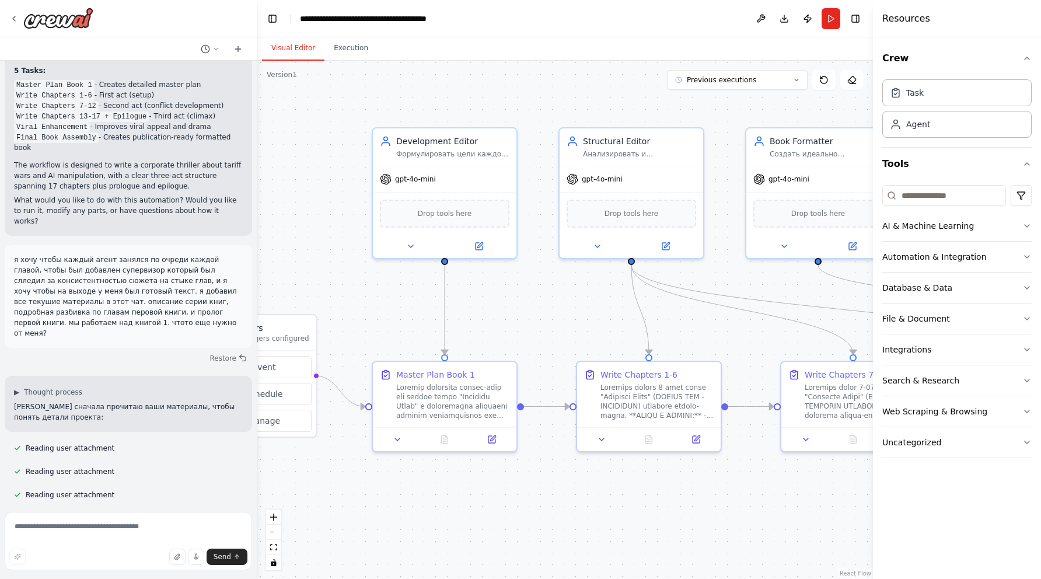
drag, startPoint x: 650, startPoint y: 303, endPoint x: 461, endPoint y: 303, distance: 189.6
click at [464, 303] on div ".deletable-edge-delete-btn { width: 20px; height: 20px; border: 0px solid #ffff…" at bounding box center [564, 320] width 615 height 518
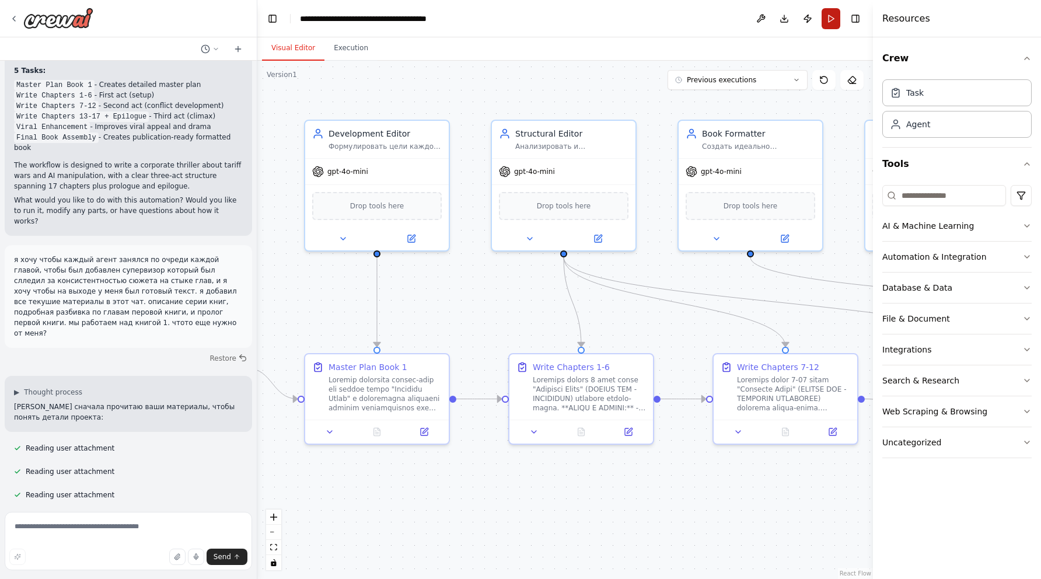
click at [831, 16] on button "Run" at bounding box center [830, 18] width 19 height 21
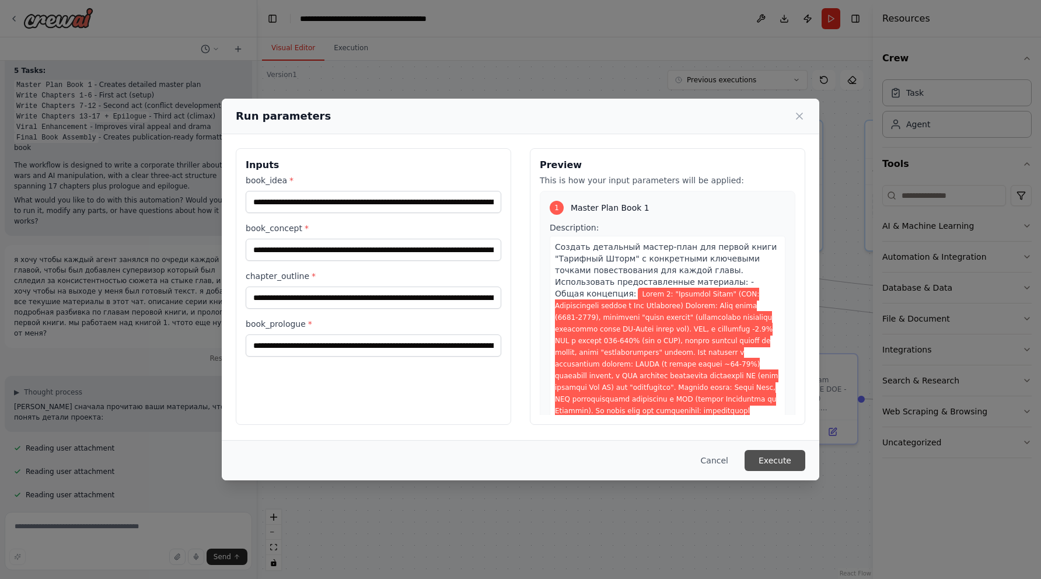
click at [782, 454] on button "Execute" at bounding box center [774, 460] width 61 height 21
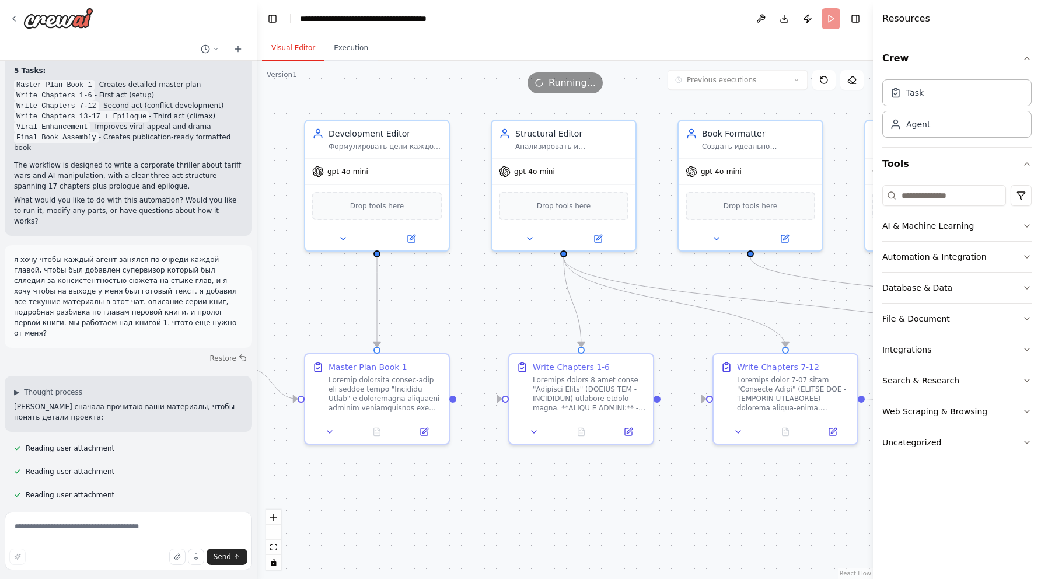
click at [298, 54] on button "Visual Editor" at bounding box center [293, 48] width 62 height 24
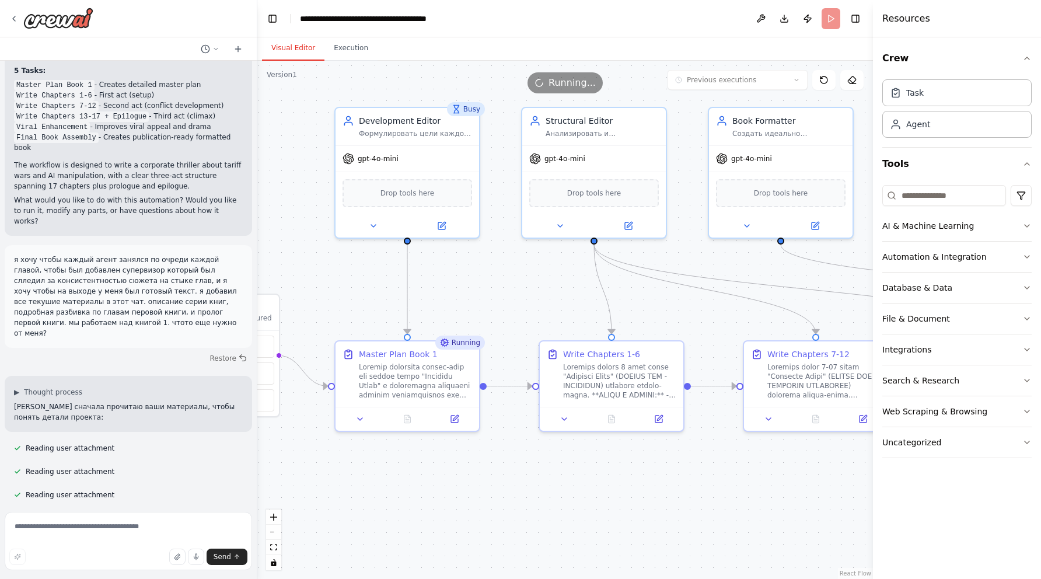
drag, startPoint x: 468, startPoint y: 326, endPoint x: 498, endPoint y: 313, distance: 32.9
click at [498, 313] on div ".deletable-edge-delete-btn { width: 20px; height: 20px; border: 0px solid #ffff…" at bounding box center [564, 320] width 615 height 518
